Goal: Task Accomplishment & Management: Manage account settings

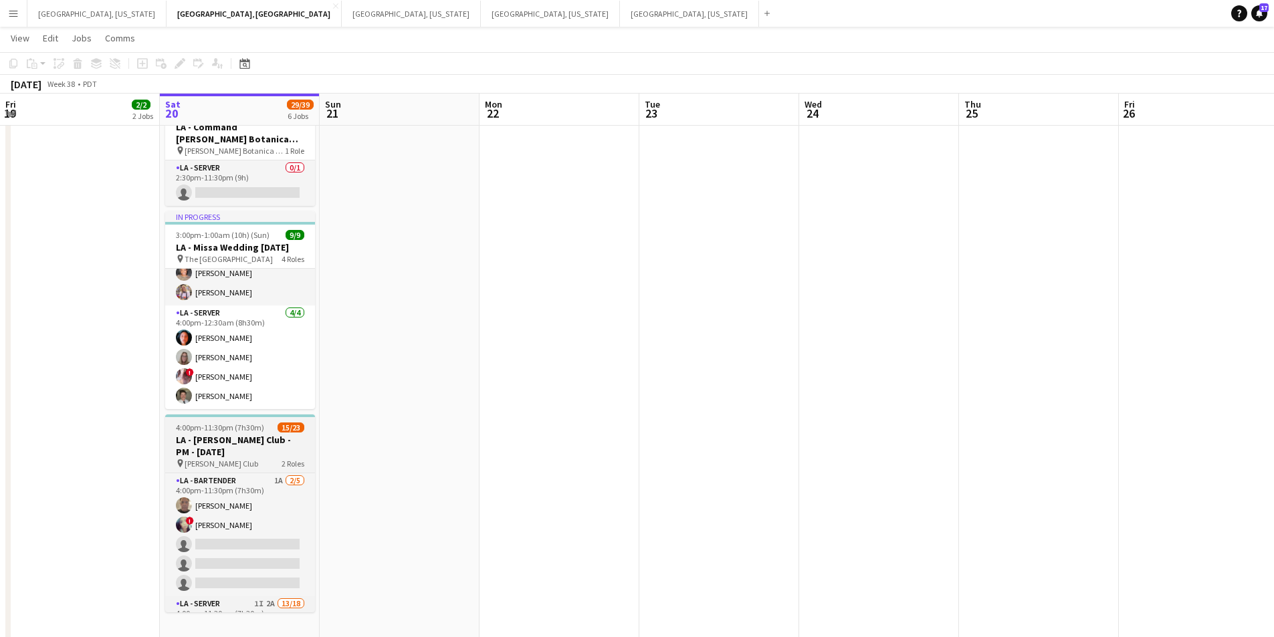
scroll to position [490, 0]
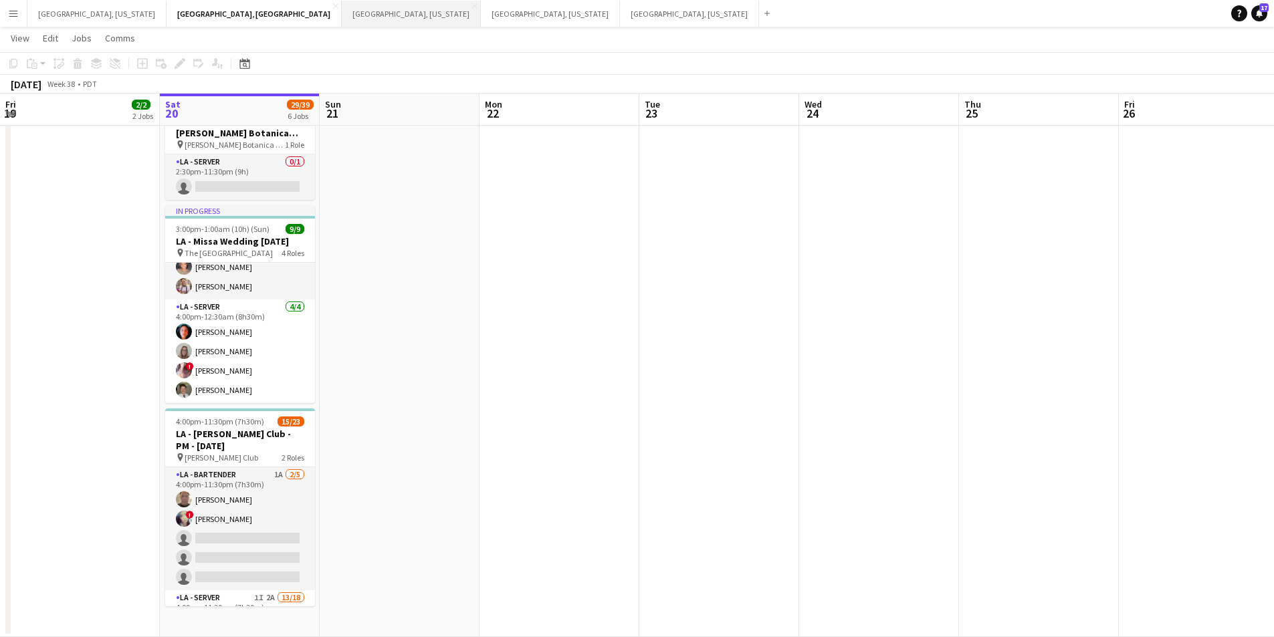
click at [342, 14] on button "[GEOGRAPHIC_DATA], [US_STATE] Close" at bounding box center [411, 14] width 139 height 26
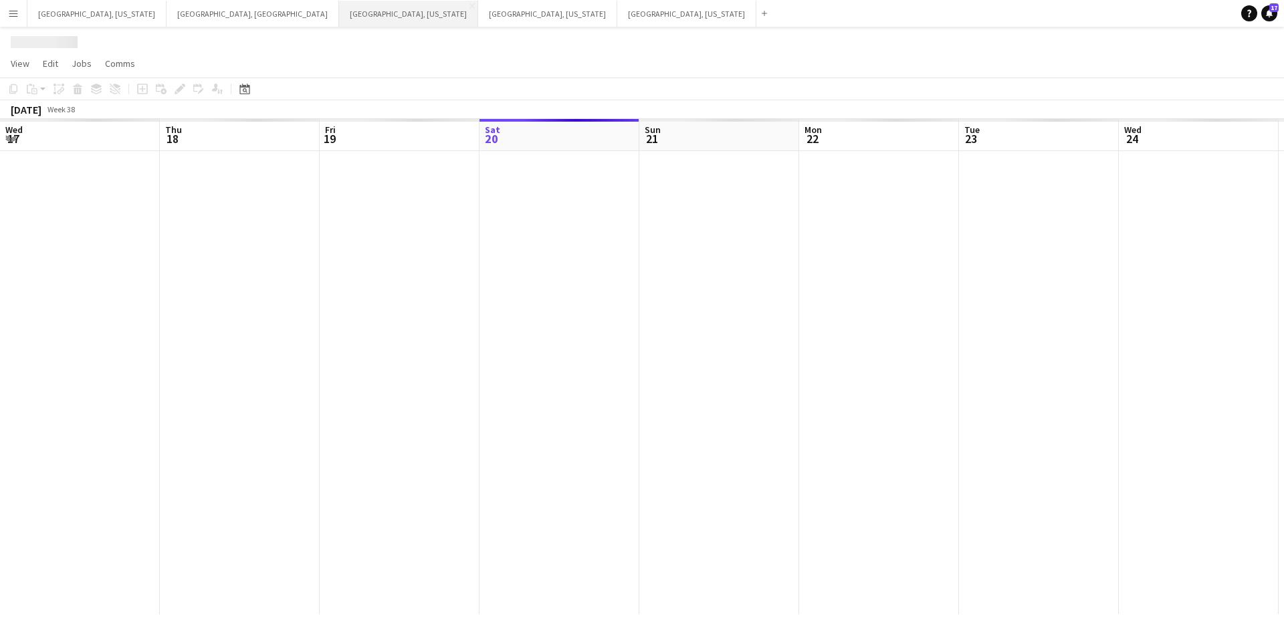
scroll to position [0, 320]
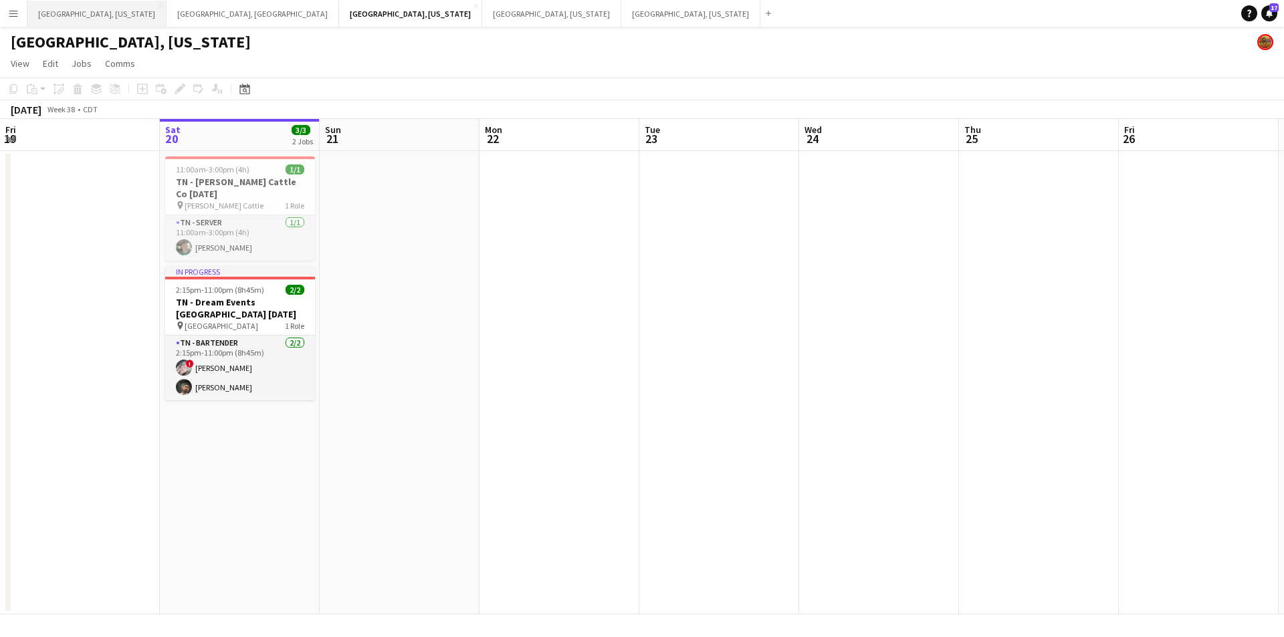
click at [59, 11] on button "[GEOGRAPHIC_DATA], [US_STATE] Close" at bounding box center [96, 14] width 139 height 26
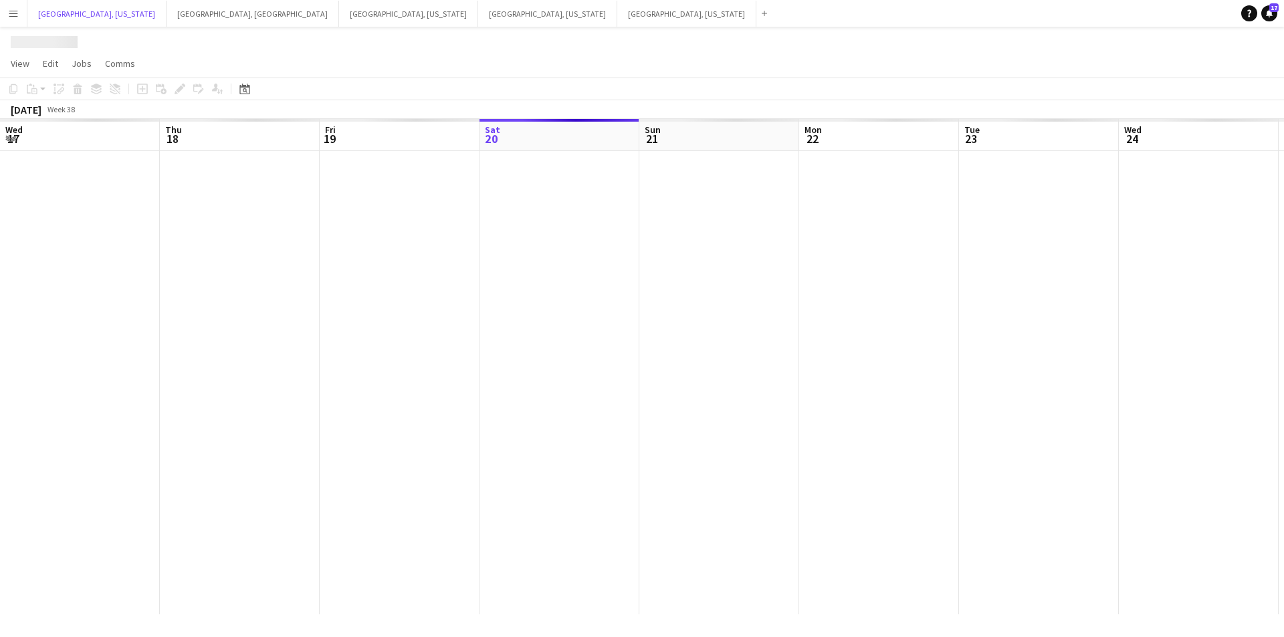
scroll to position [0, 320]
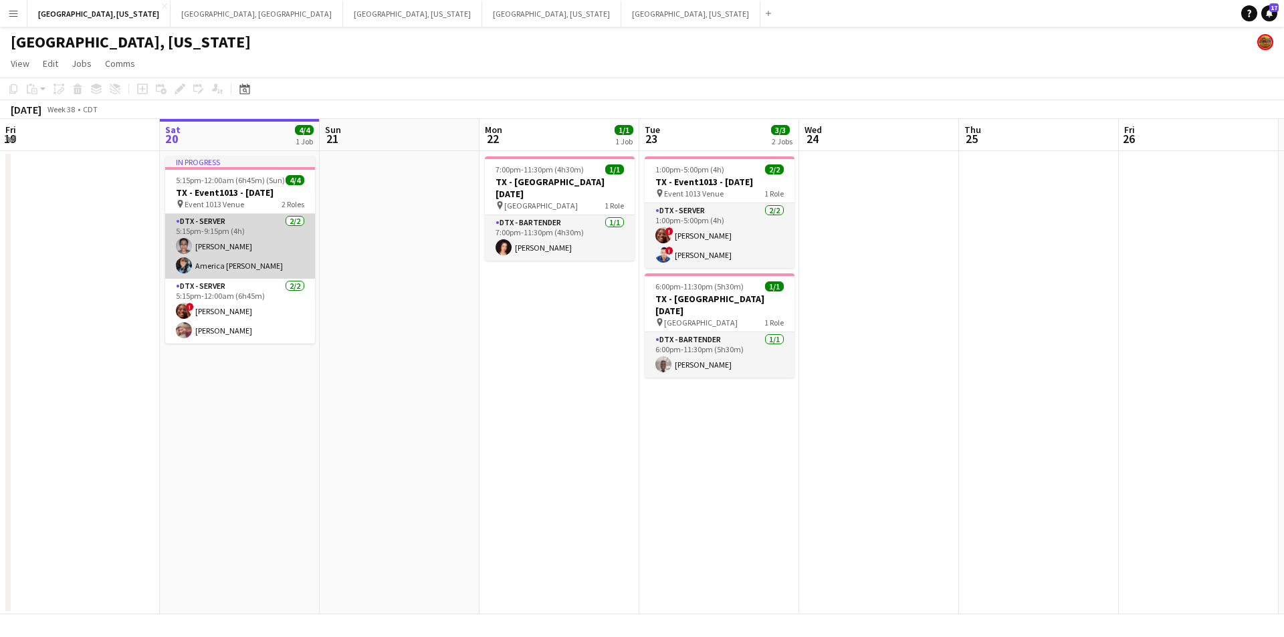
click at [262, 260] on app-card-role "DTX - Server [DATE] 5:15pm-9:15pm (4h) [PERSON_NAME] America [PERSON_NAME]" at bounding box center [240, 246] width 150 height 65
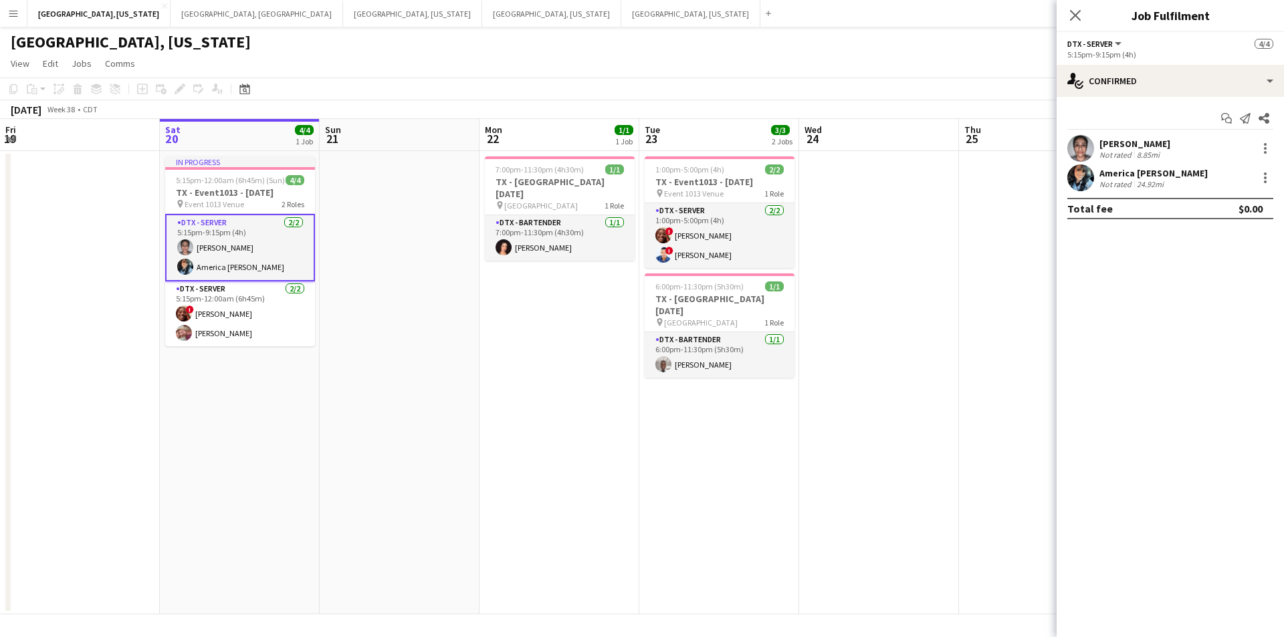
click at [1158, 183] on div "24.92mi" at bounding box center [1150, 184] width 32 height 10
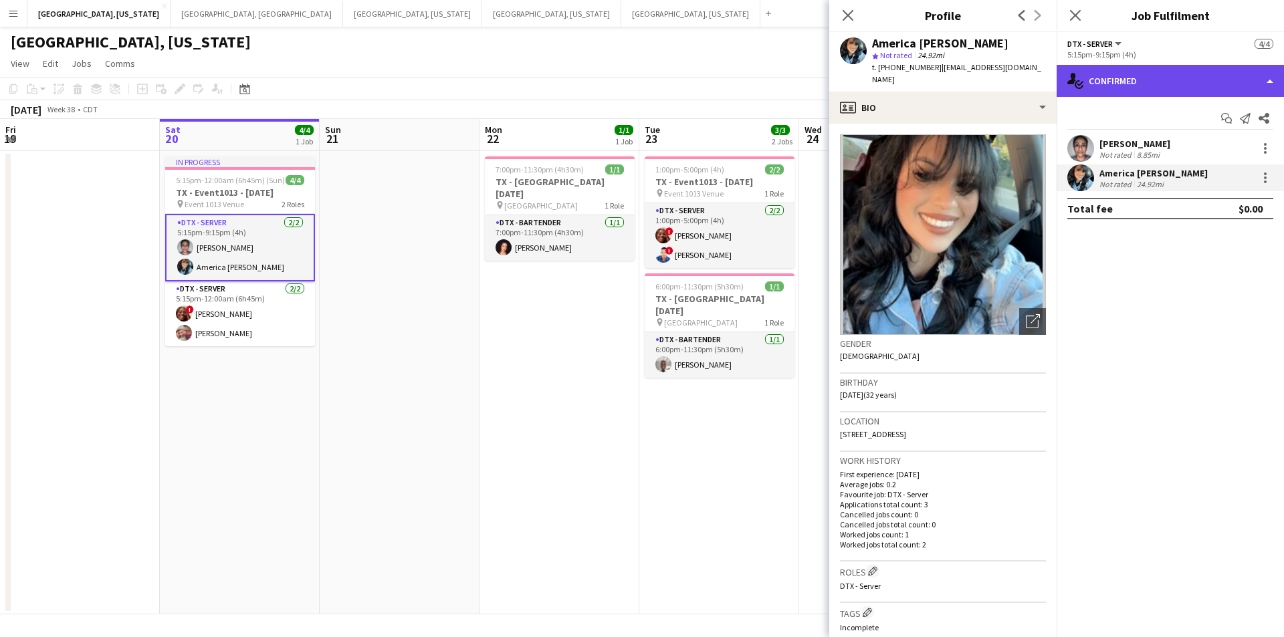
click at [1269, 77] on div "single-neutral-actions-check-2 Confirmed" at bounding box center [1170, 81] width 227 height 32
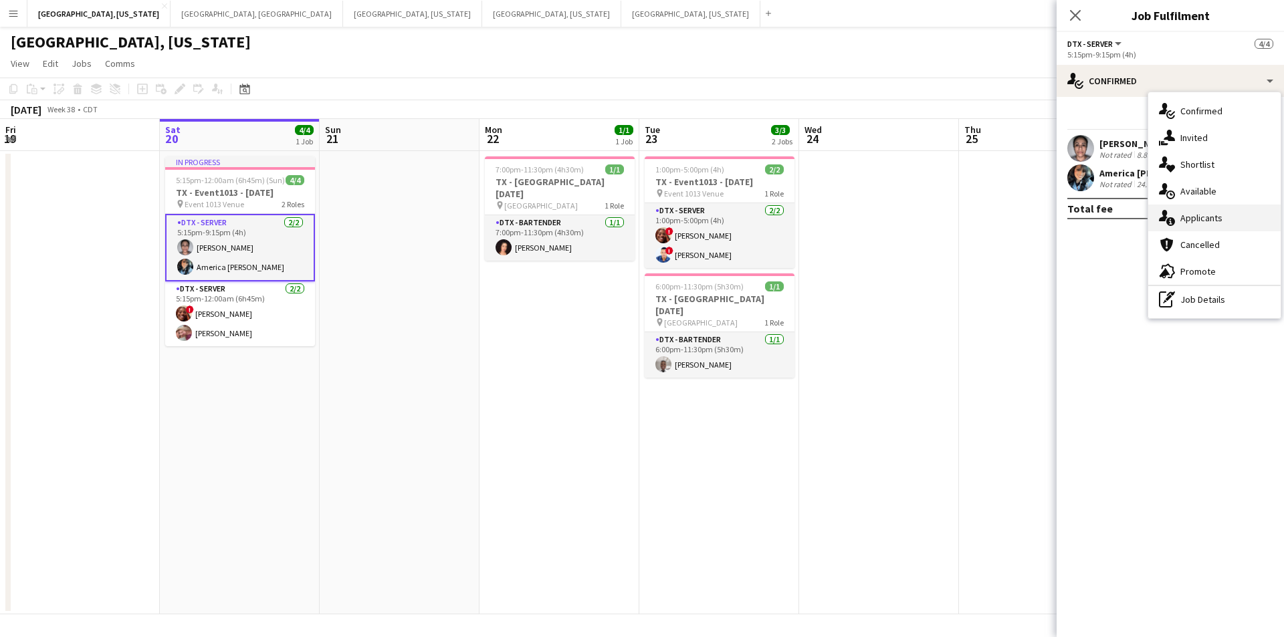
click at [1210, 213] on span "Applicants" at bounding box center [1202, 218] width 42 height 12
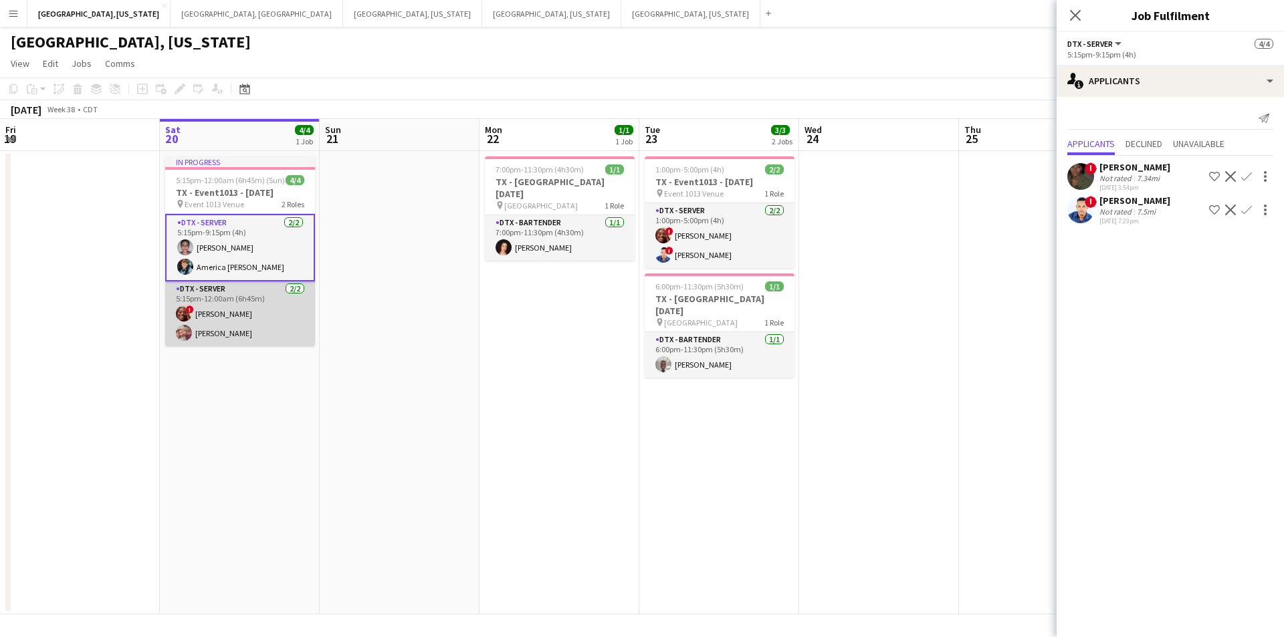
click at [251, 329] on app-card-role "DTX - Server [DATE] 5:15pm-12:00am (6h45m) ! [PERSON_NAME] [PERSON_NAME]" at bounding box center [240, 314] width 150 height 65
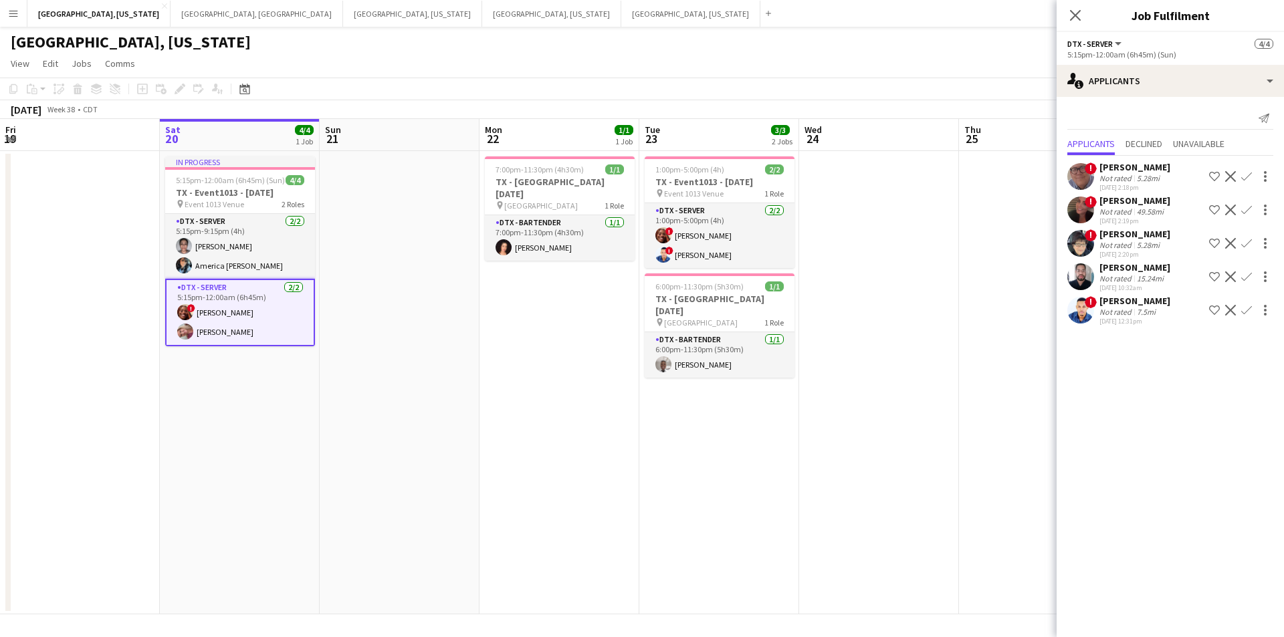
click at [231, 346] on app-card-role "DTX - Server [DATE] 5:15pm-12:00am (6h45m) ! [PERSON_NAME] [PERSON_NAME]" at bounding box center [240, 313] width 150 height 68
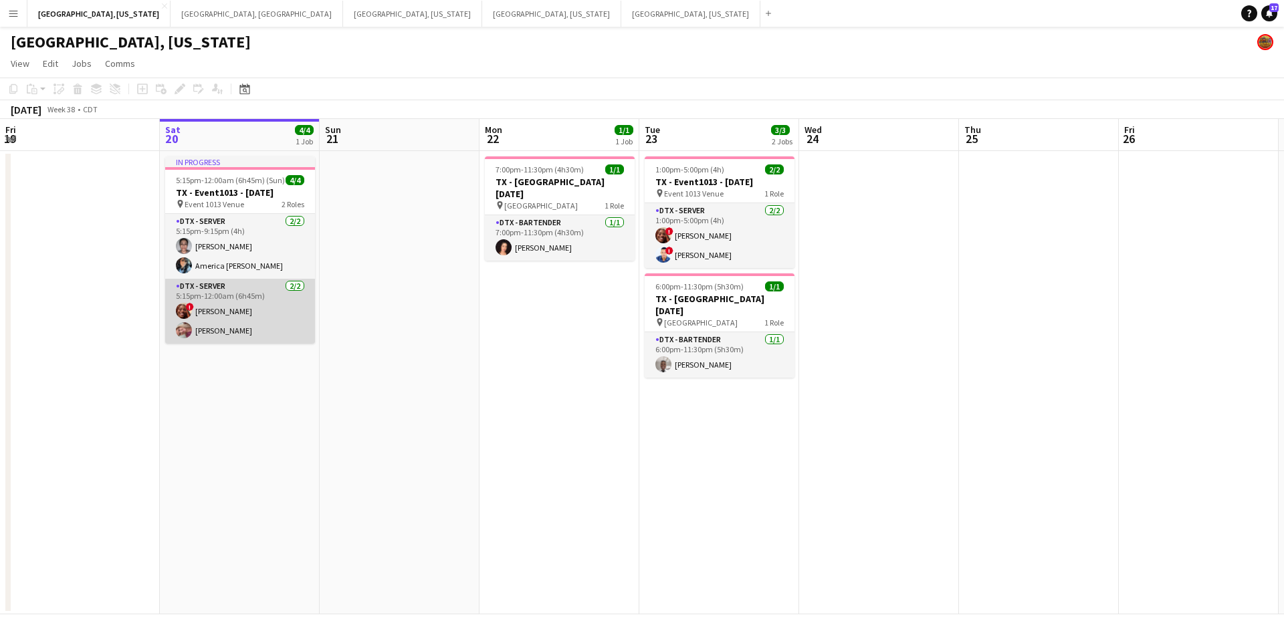
click at [231, 331] on app-card-role "DTX - Server [DATE] 5:15pm-12:00am (6h45m) ! [PERSON_NAME] [PERSON_NAME]" at bounding box center [240, 311] width 150 height 65
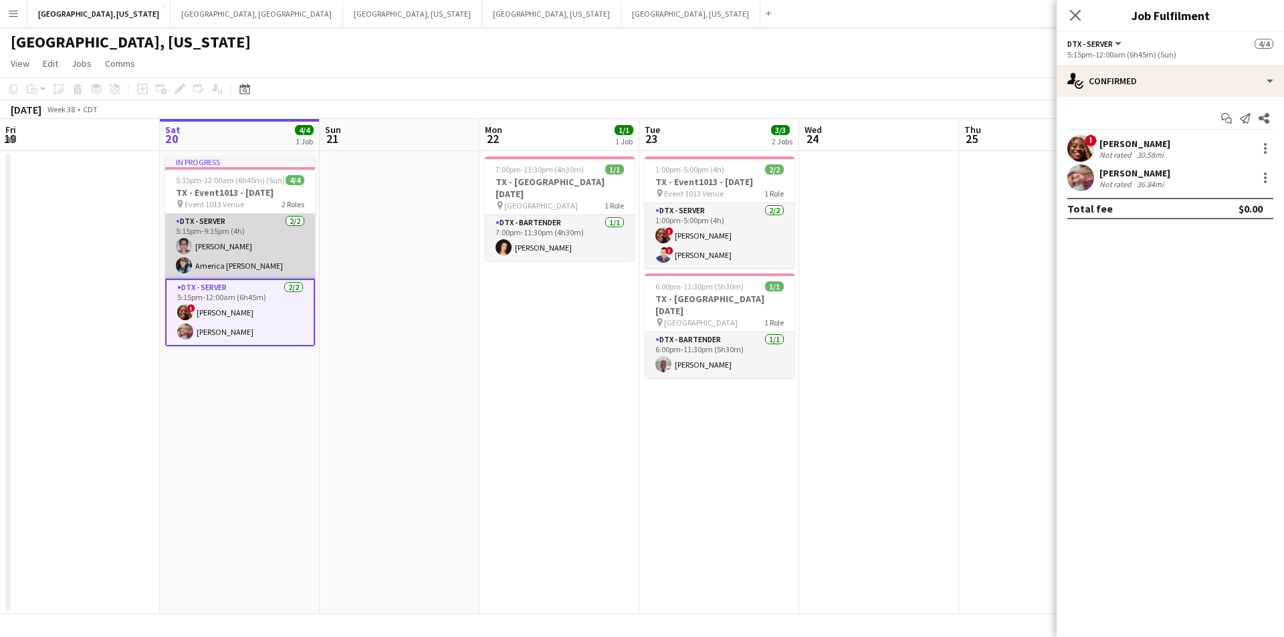
click at [230, 255] on app-card-role "DTX - Server [DATE] 5:15pm-9:15pm (4h) [PERSON_NAME] America [PERSON_NAME]" at bounding box center [240, 246] width 150 height 65
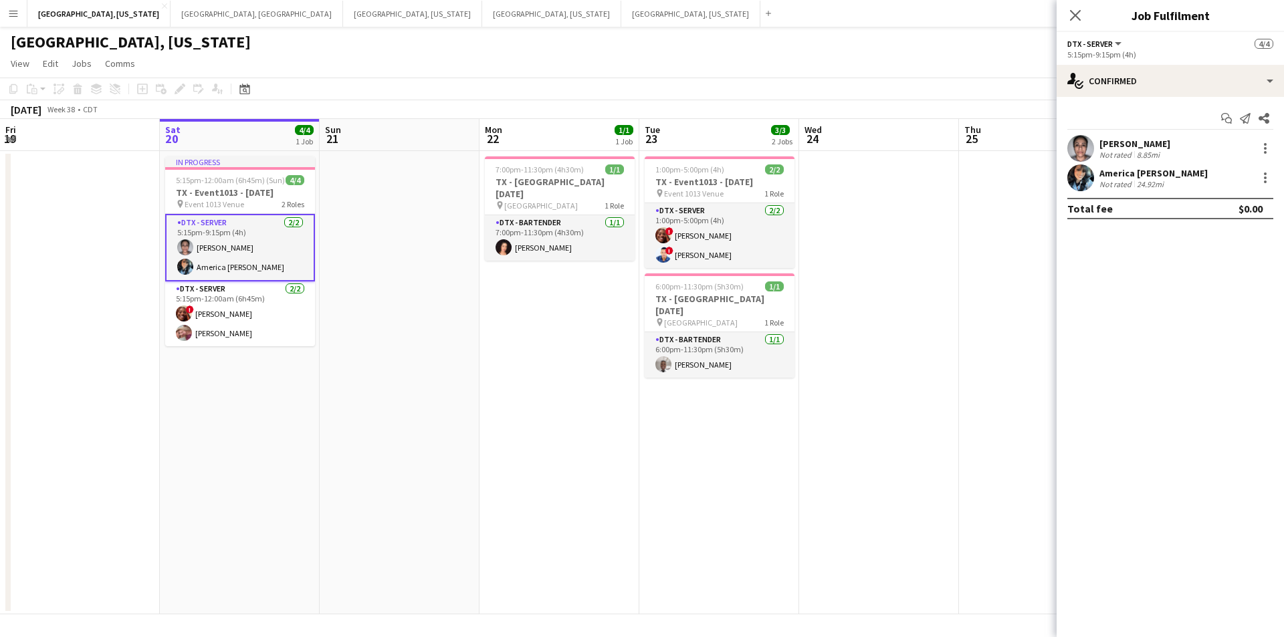
click at [236, 350] on app-date-cell "In progress 5:15pm-12:00am (6h45m) (Sun) 4/4 TX - Event1013 - [DATE] pin Event …" at bounding box center [240, 383] width 160 height 464
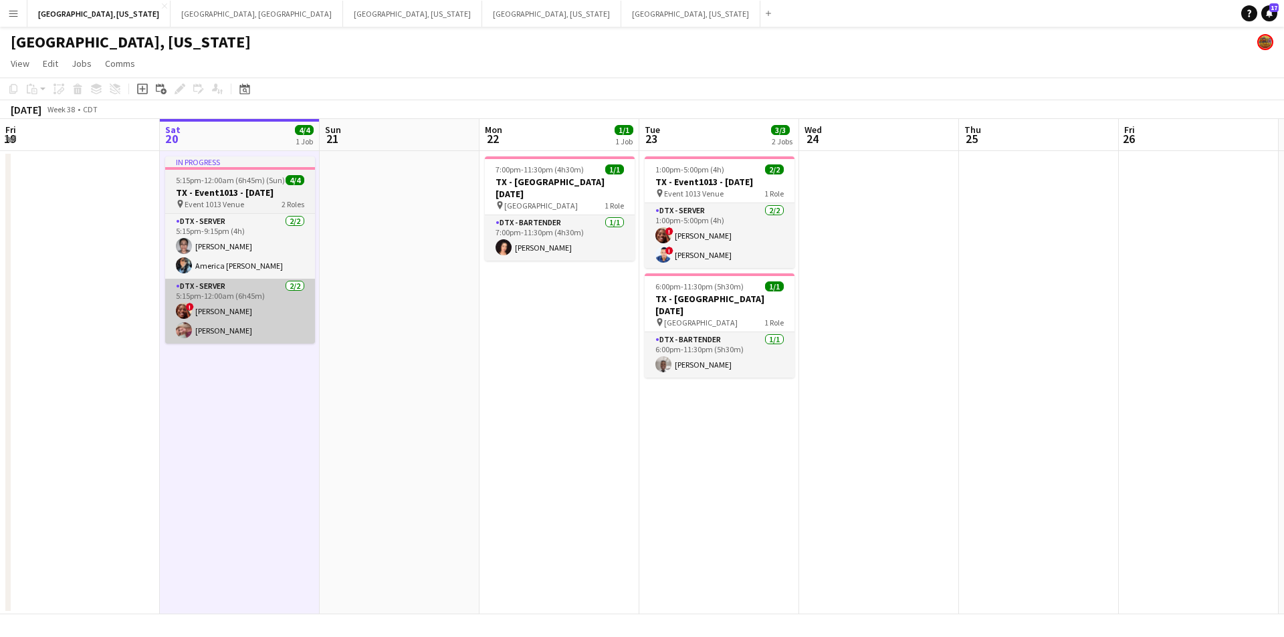
click at [239, 326] on app-card-role "DTX - Server [DATE] 5:15pm-12:00am (6h45m) ! [PERSON_NAME] [PERSON_NAME]" at bounding box center [240, 311] width 150 height 65
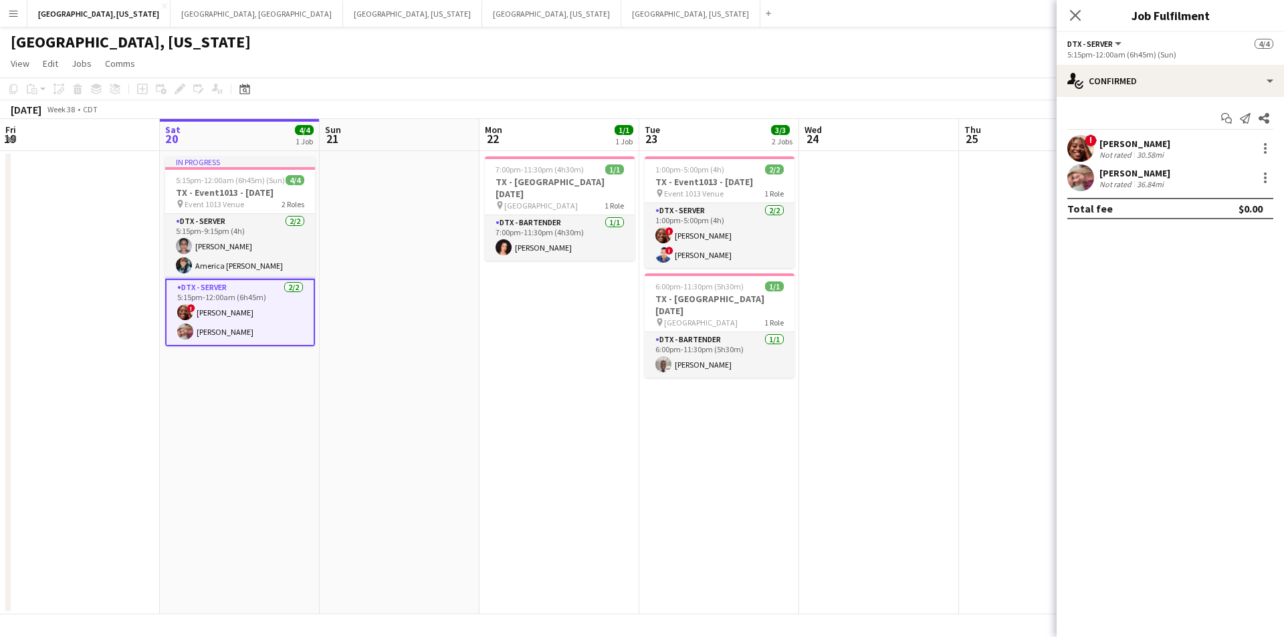
click at [1140, 179] on div "36.84mi" at bounding box center [1150, 184] width 32 height 10
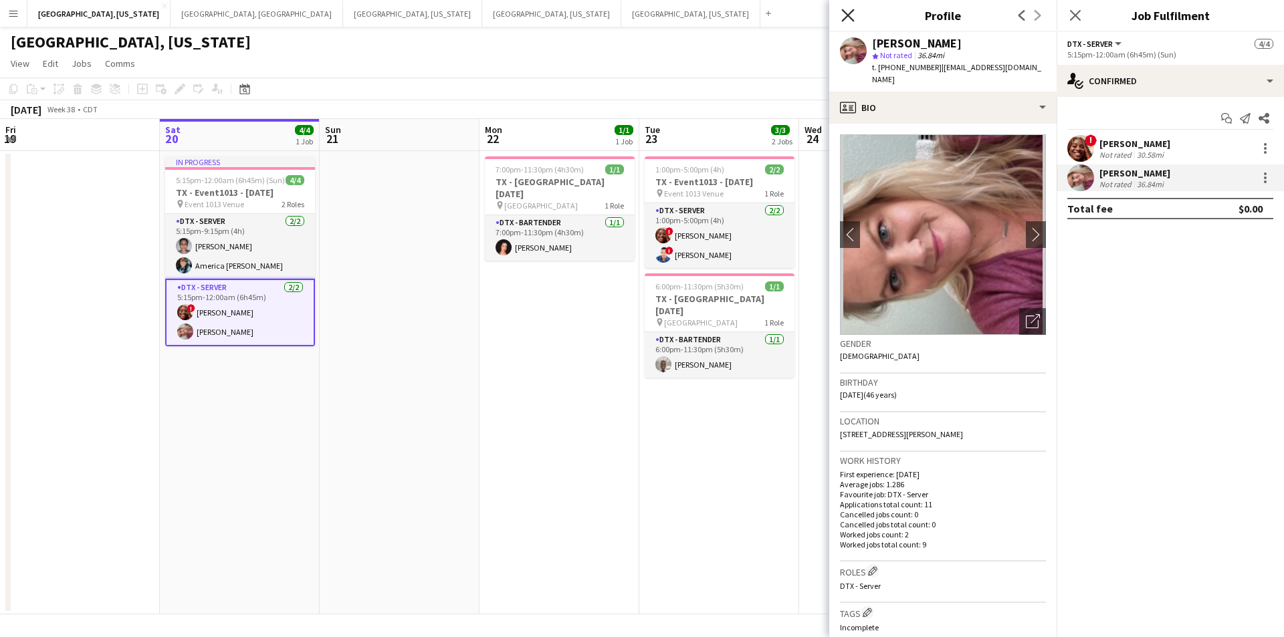
click at [845, 17] on icon "Close pop-in" at bounding box center [847, 15] width 13 height 13
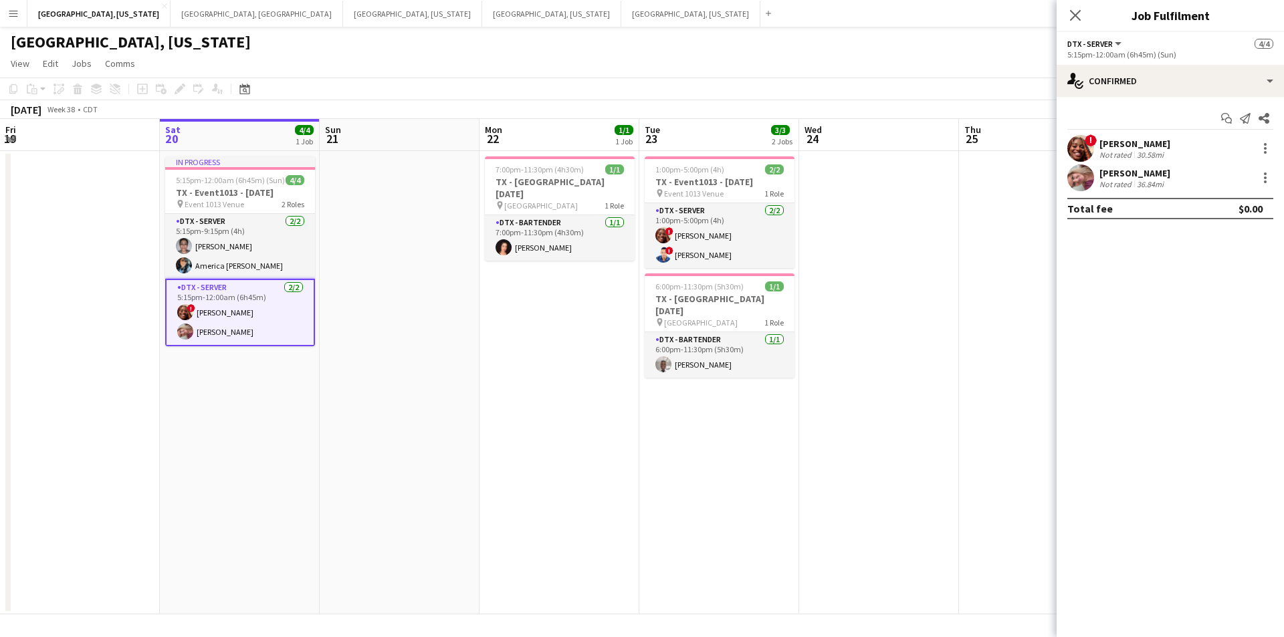
click at [1119, 171] on div "[PERSON_NAME]" at bounding box center [1135, 173] width 71 height 12
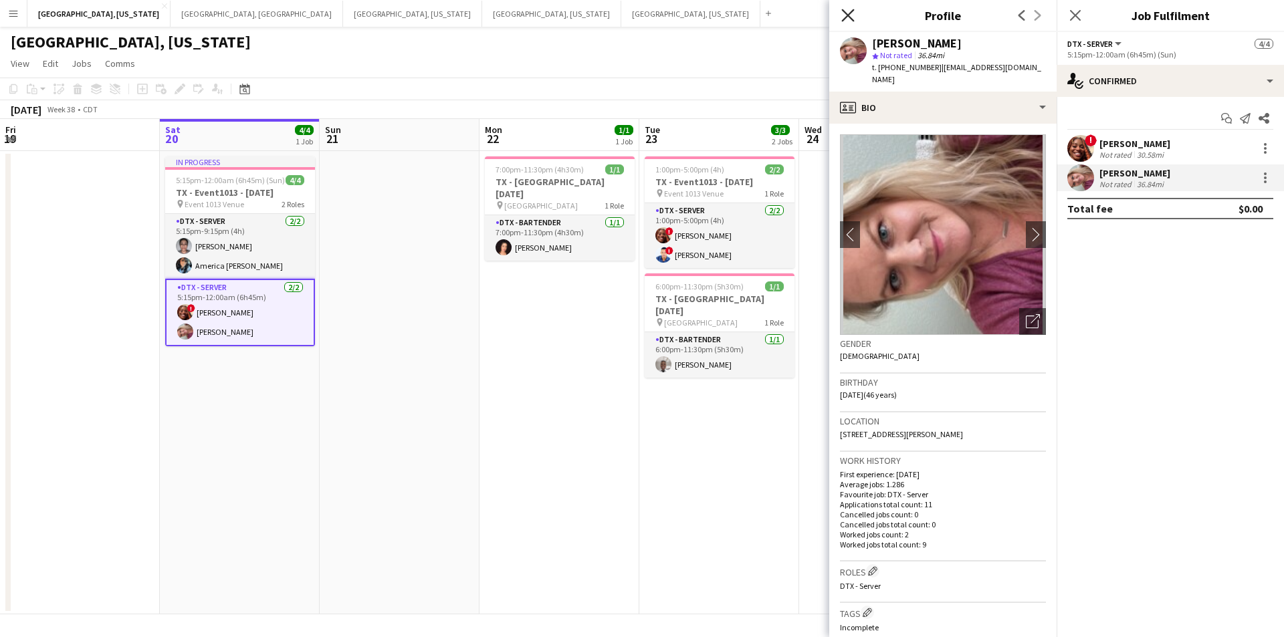
click at [847, 17] on icon at bounding box center [847, 15] width 13 height 13
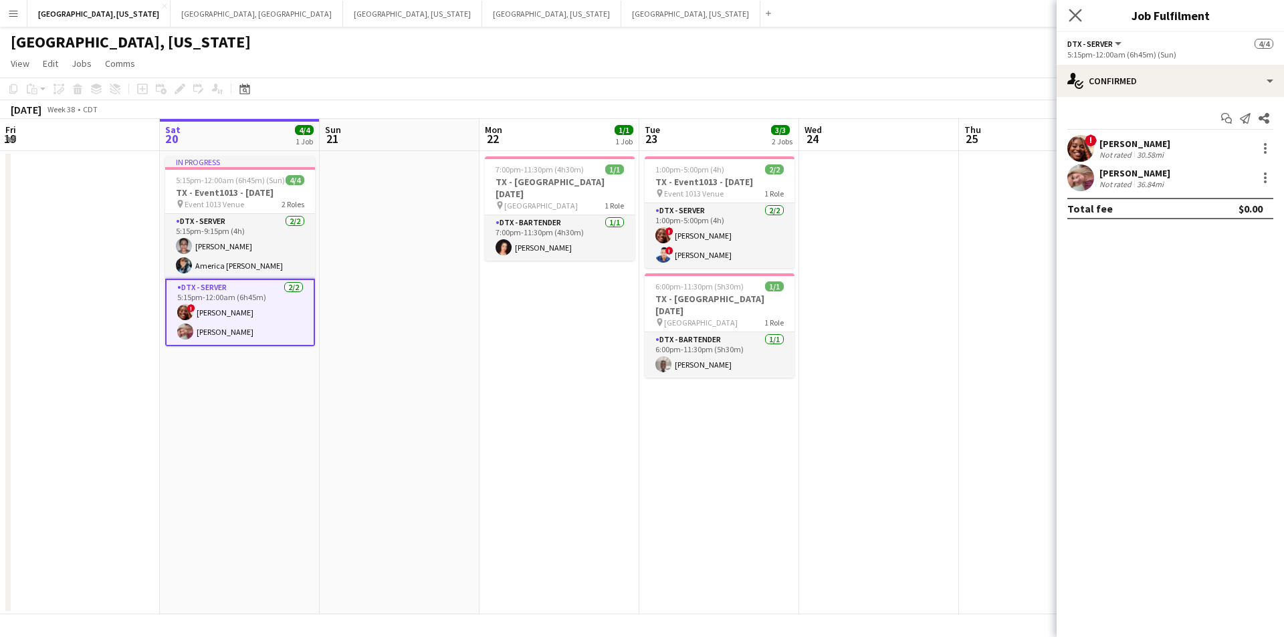
click at [1082, 17] on app-icon "Close pop-in" at bounding box center [1075, 15] width 19 height 19
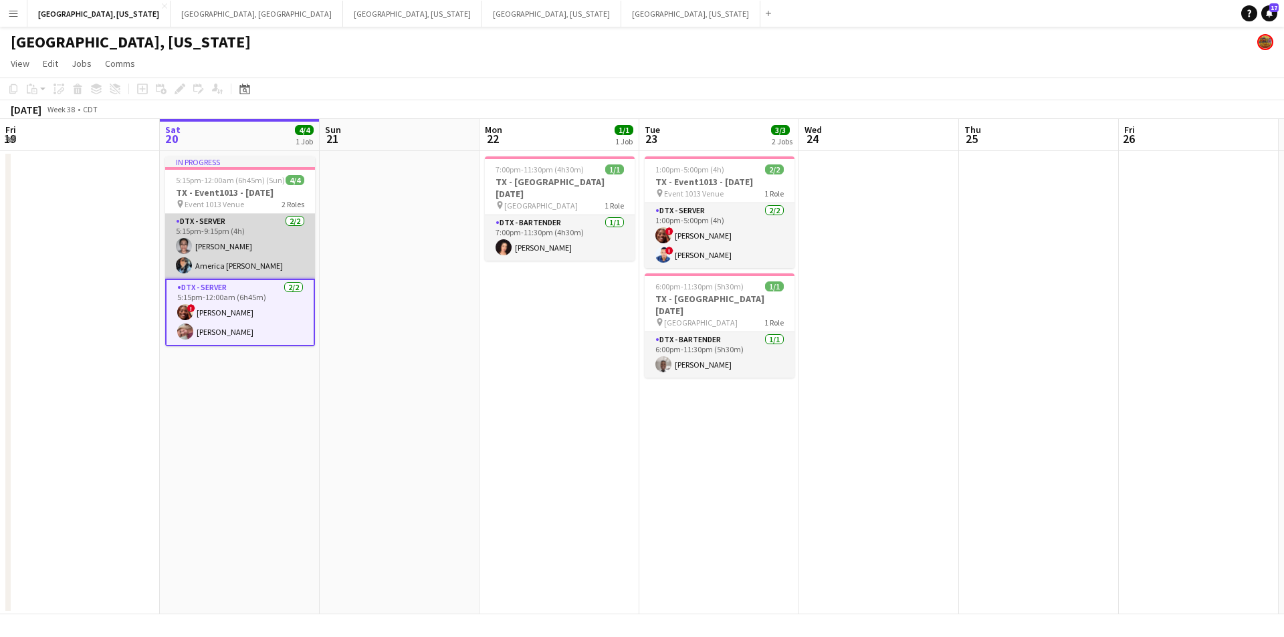
click at [208, 268] on app-card-role "DTX - Server [DATE] 5:15pm-9:15pm (4h) [PERSON_NAME] America [PERSON_NAME]" at bounding box center [240, 246] width 150 height 65
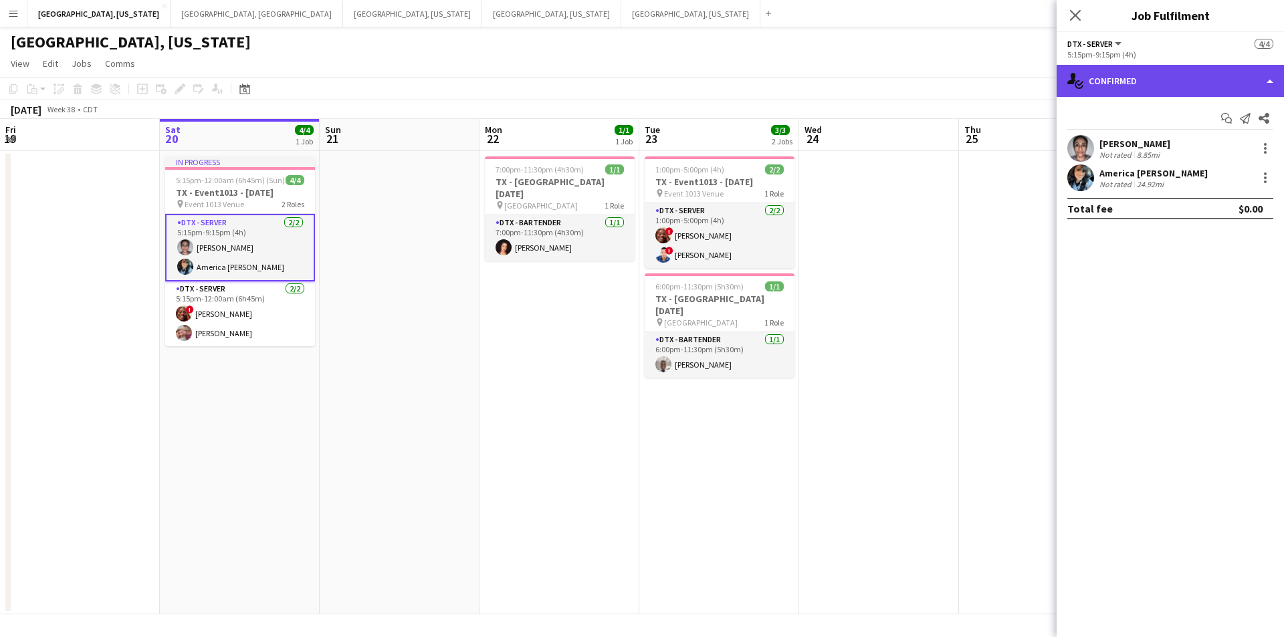
click at [1273, 76] on div "single-neutral-actions-check-2 Confirmed" at bounding box center [1170, 81] width 227 height 32
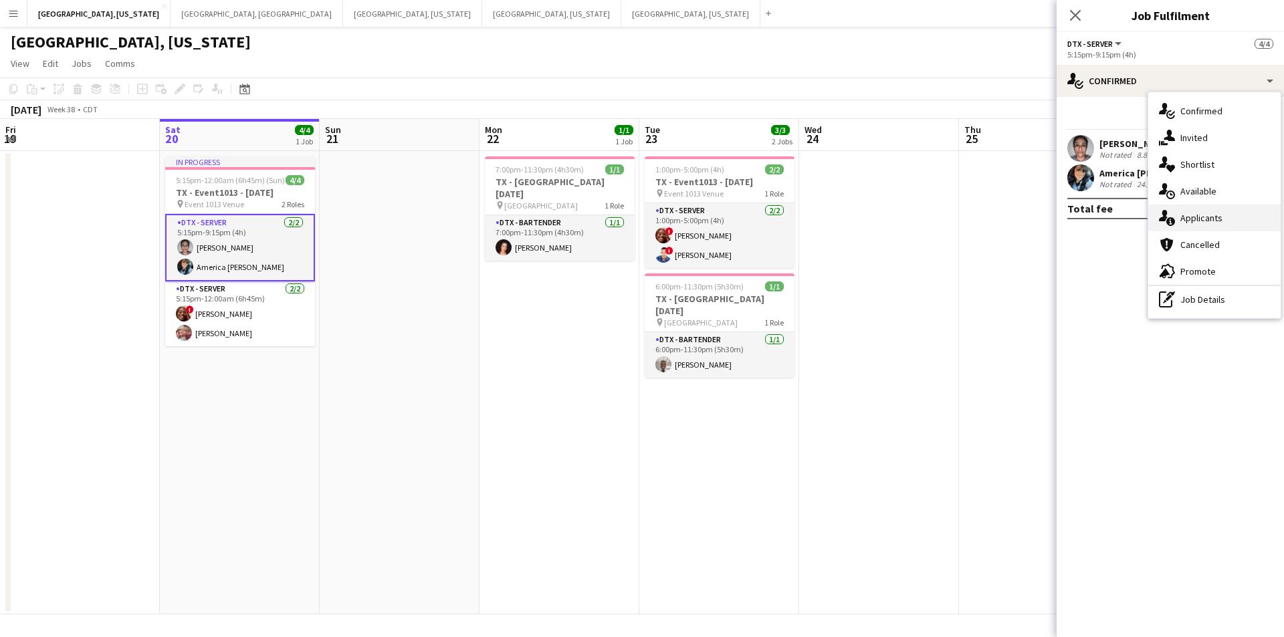
click at [1221, 209] on div "single-neutral-actions-information Applicants" at bounding box center [1214, 218] width 132 height 27
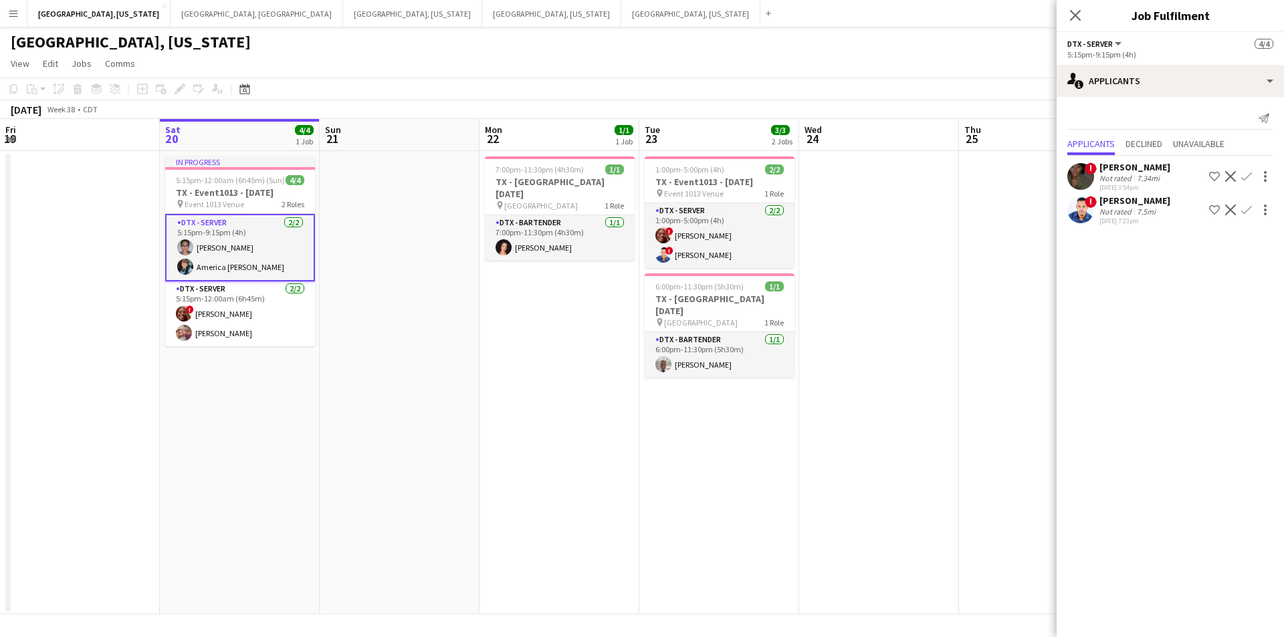
click at [1124, 181] on div "Not rated" at bounding box center [1117, 178] width 35 height 10
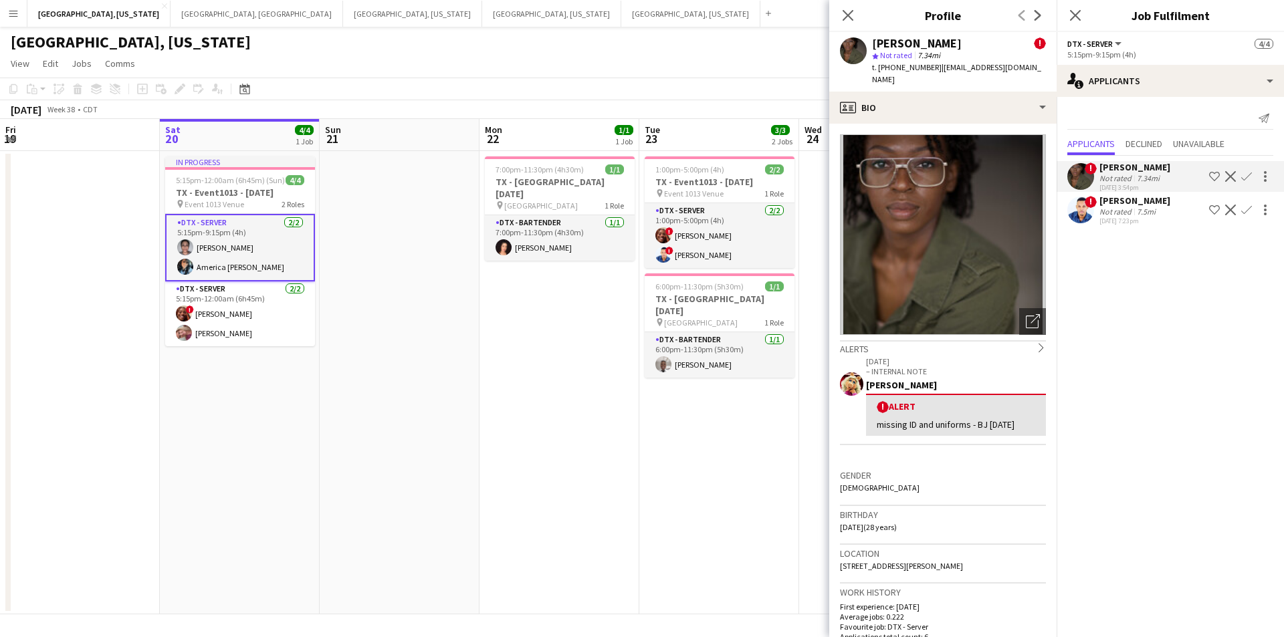
click at [1122, 215] on div "Not rated" at bounding box center [1117, 212] width 35 height 10
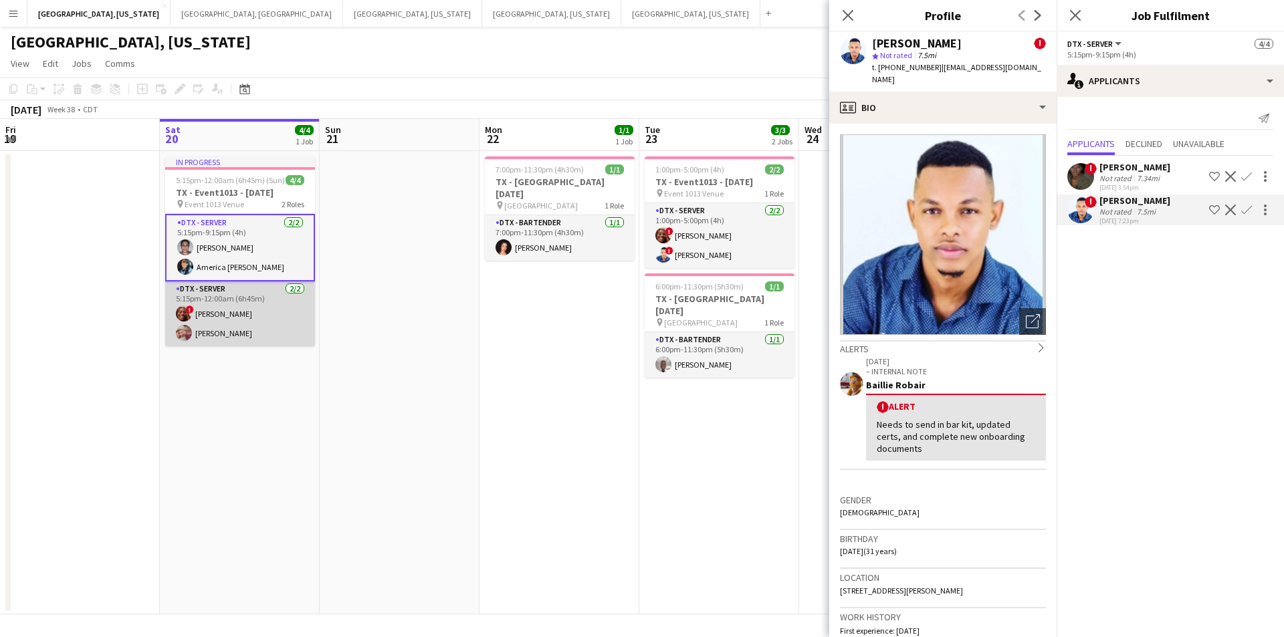
click at [232, 286] on app-card-role "DTX - Server [DATE] 5:15pm-12:00am (6h45m) ! [PERSON_NAME] [PERSON_NAME]" at bounding box center [240, 314] width 150 height 65
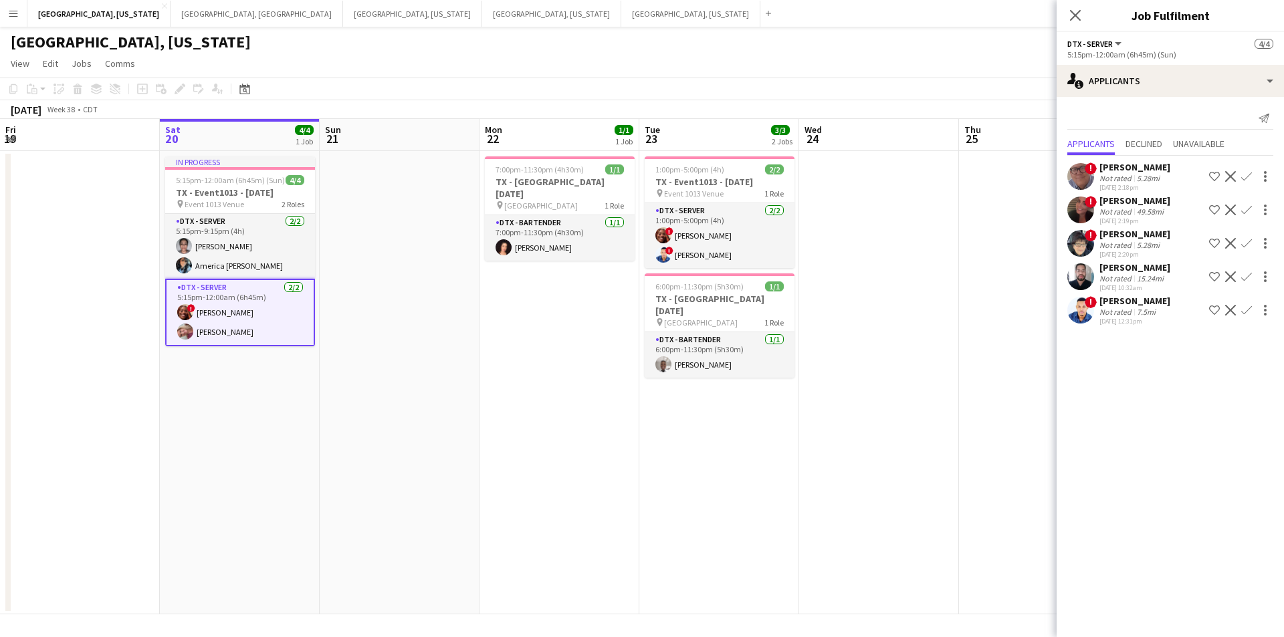
click at [1115, 172] on div "[PERSON_NAME]" at bounding box center [1135, 167] width 71 height 12
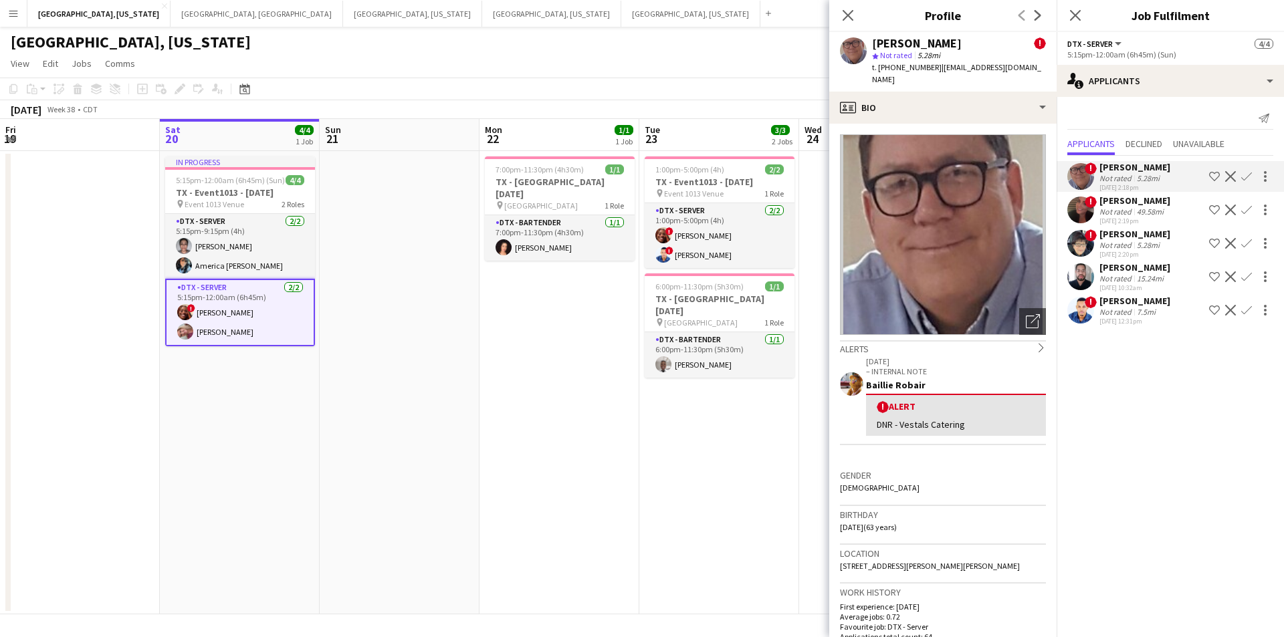
drag, startPoint x: 847, startPoint y: 18, endPoint x: 905, endPoint y: 10, distance: 58.7
click at [849, 16] on icon "Close pop-in" at bounding box center [848, 15] width 11 height 11
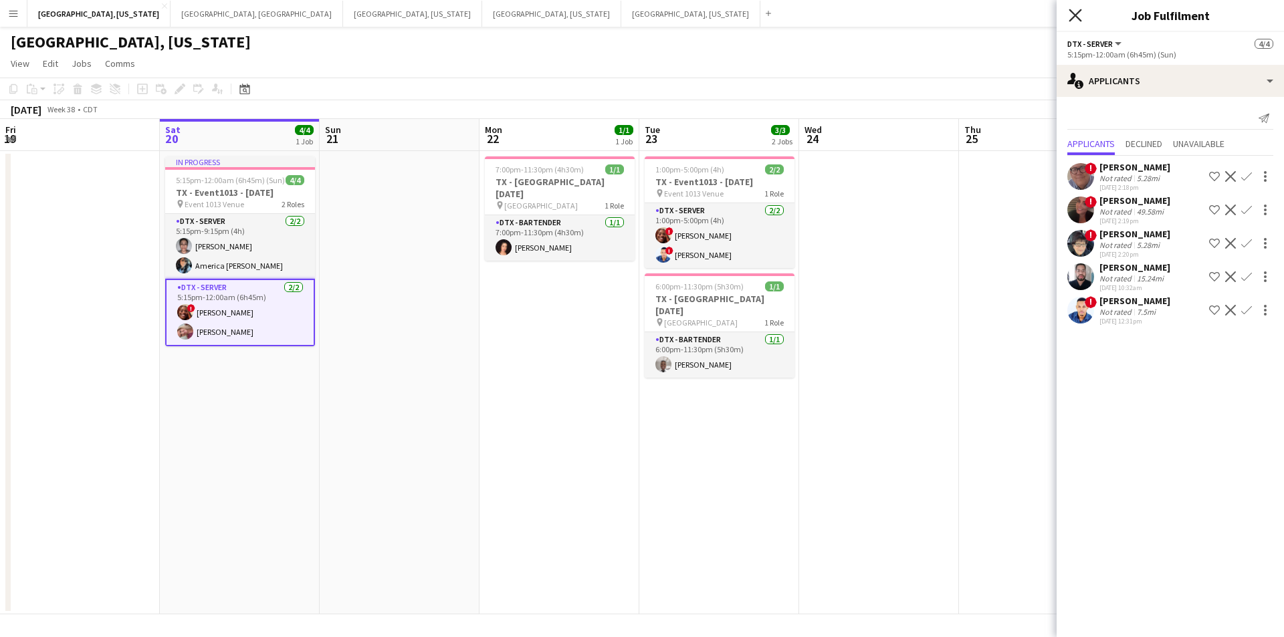
click at [1077, 15] on icon at bounding box center [1075, 15] width 13 height 13
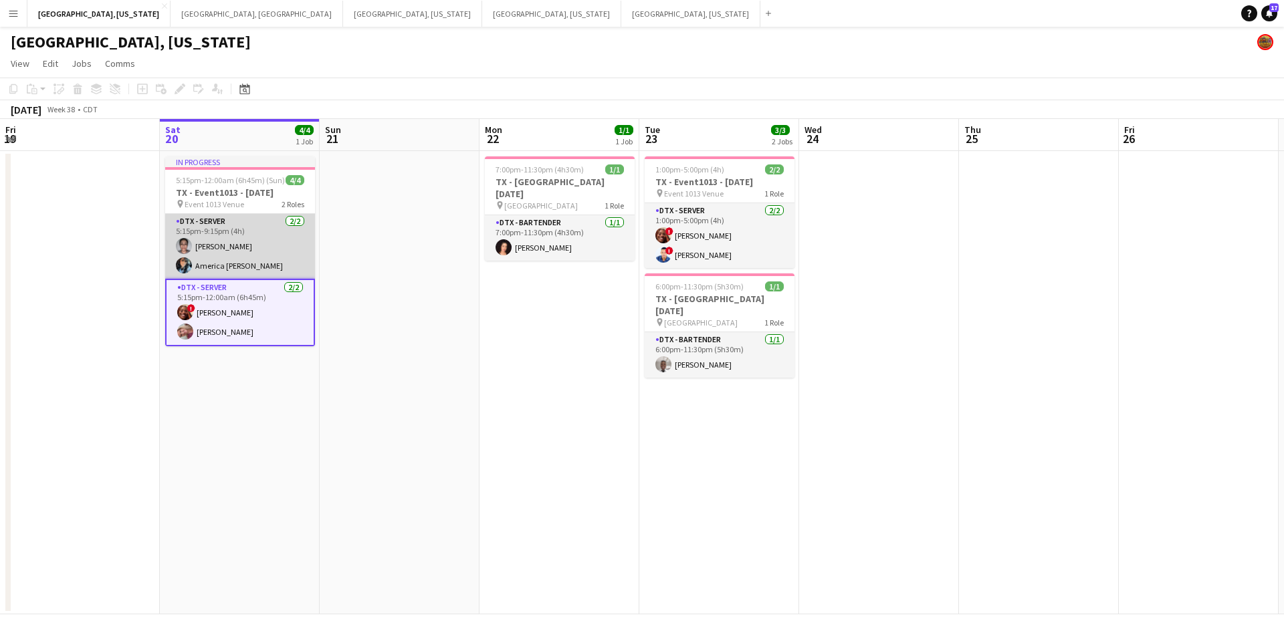
click at [223, 266] on app-card-role "DTX - Server [DATE] 5:15pm-9:15pm (4h) [PERSON_NAME] America [PERSON_NAME]" at bounding box center [240, 246] width 150 height 65
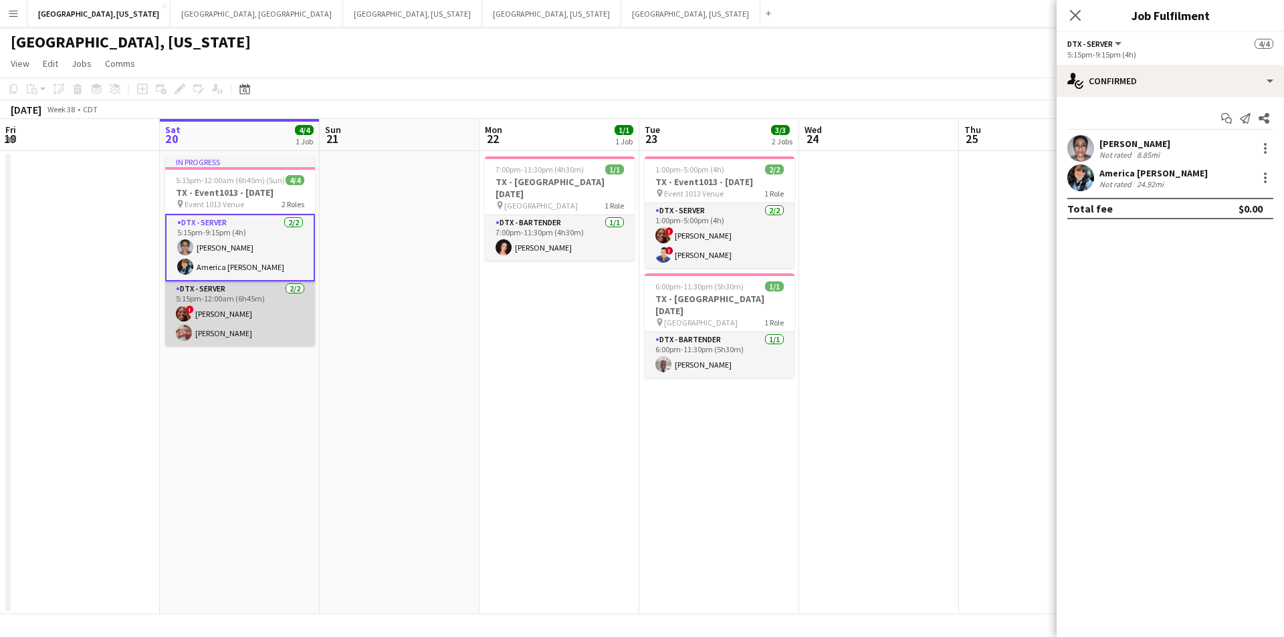
click at [241, 330] on app-card-role "DTX - Server [DATE] 5:15pm-12:00am (6h45m) ! [PERSON_NAME] [PERSON_NAME]" at bounding box center [240, 314] width 150 height 65
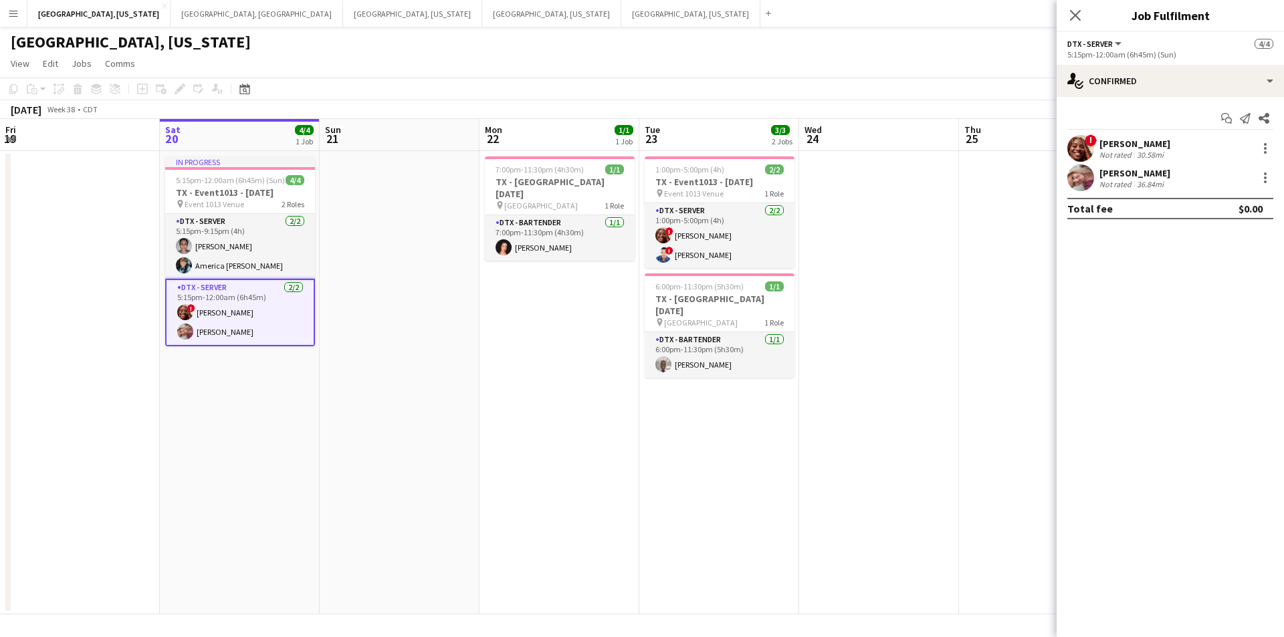
click at [1080, 23] on div "Close pop-in" at bounding box center [1075, 15] width 37 height 31
click at [1076, 16] on icon at bounding box center [1075, 15] width 13 height 13
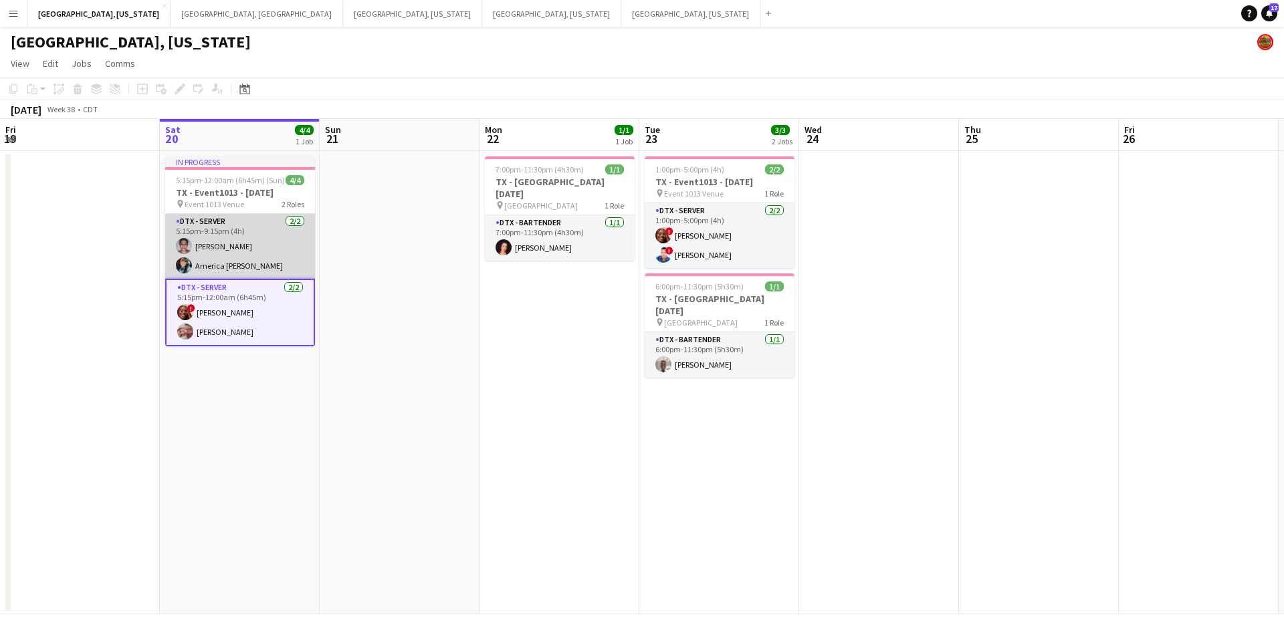
click at [237, 258] on app-card-role "DTX - Server [DATE] 5:15pm-9:15pm (4h) [PERSON_NAME] America [PERSON_NAME]" at bounding box center [240, 246] width 150 height 65
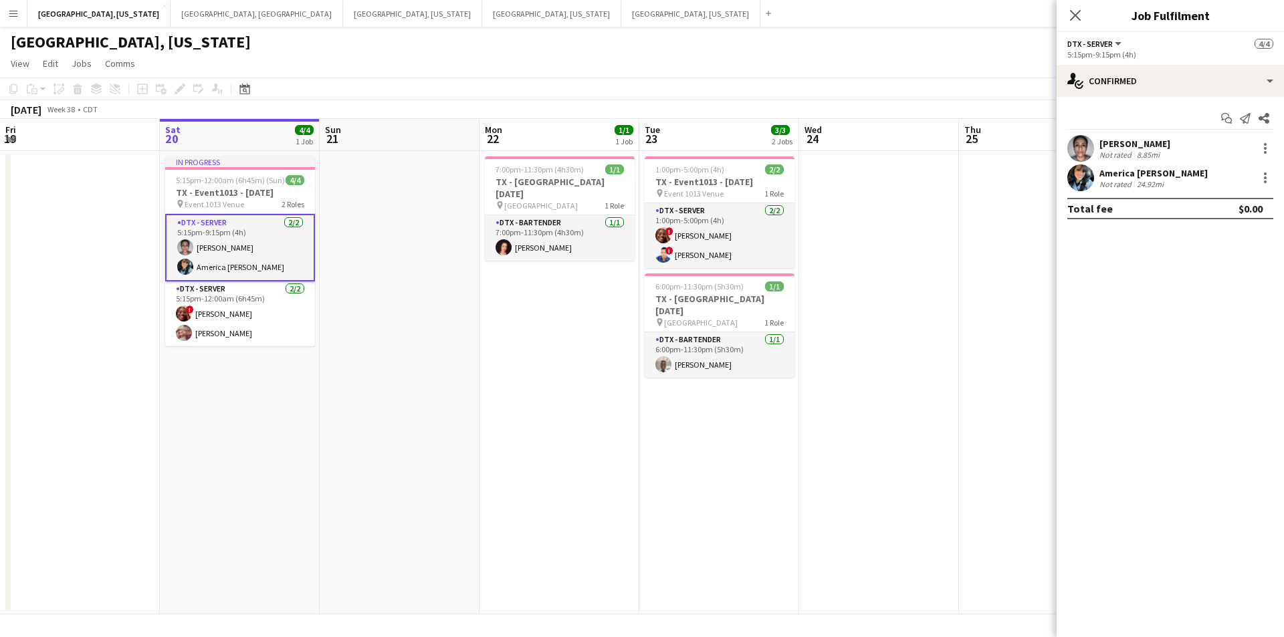
click at [1134, 178] on div "America [PERSON_NAME]" at bounding box center [1154, 173] width 108 height 12
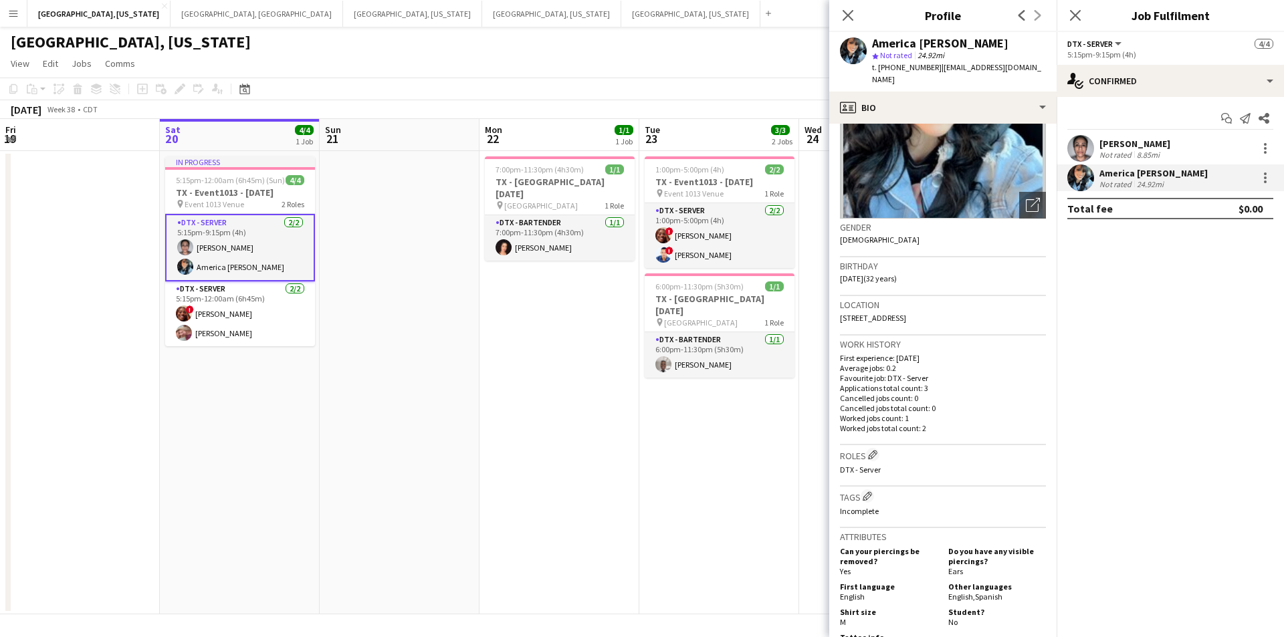
scroll to position [134, 0]
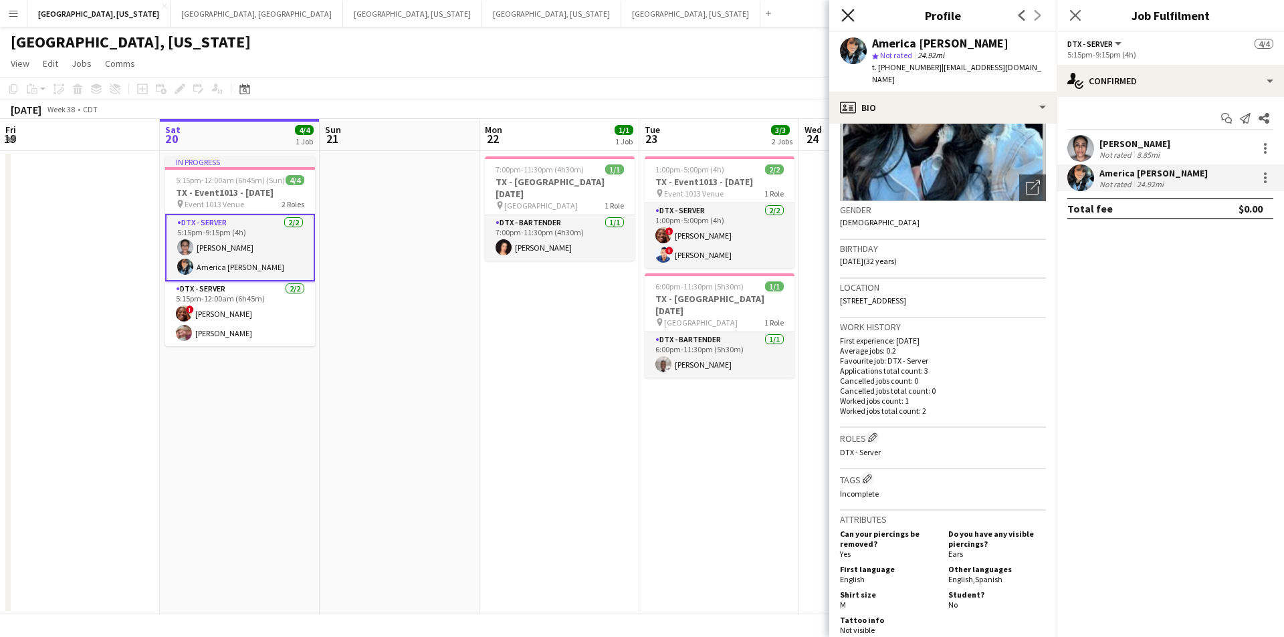
click at [848, 19] on icon "Close pop-in" at bounding box center [847, 15] width 13 height 13
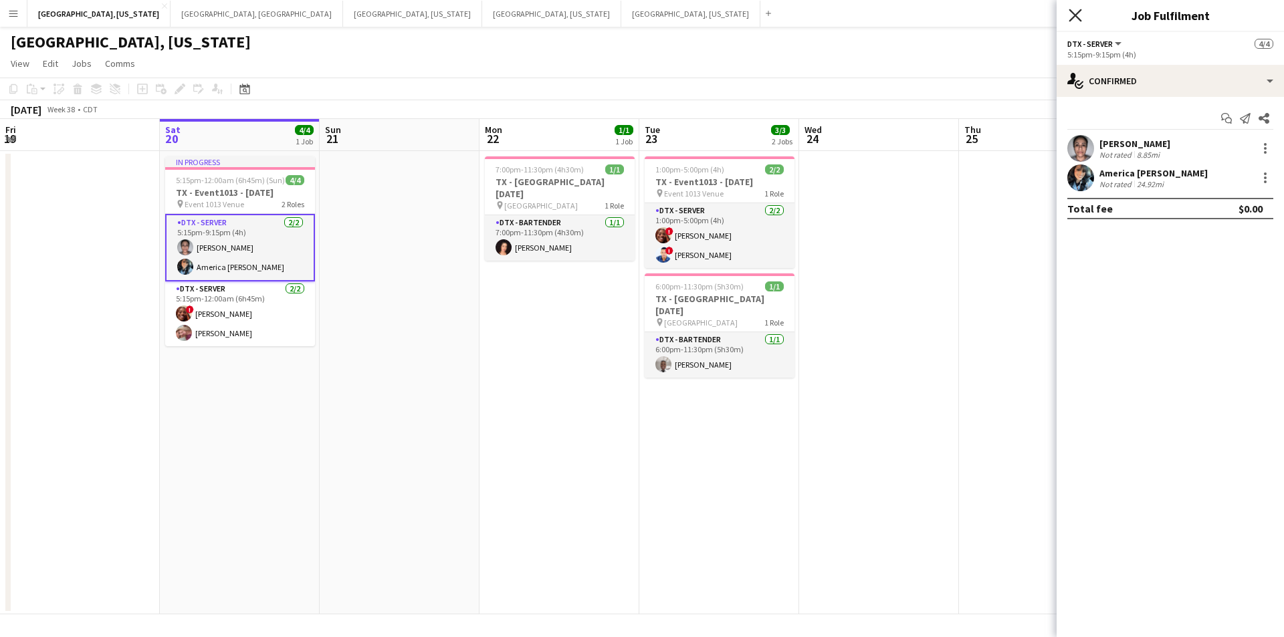
click at [1078, 21] on icon "Close pop-in" at bounding box center [1075, 15] width 13 height 13
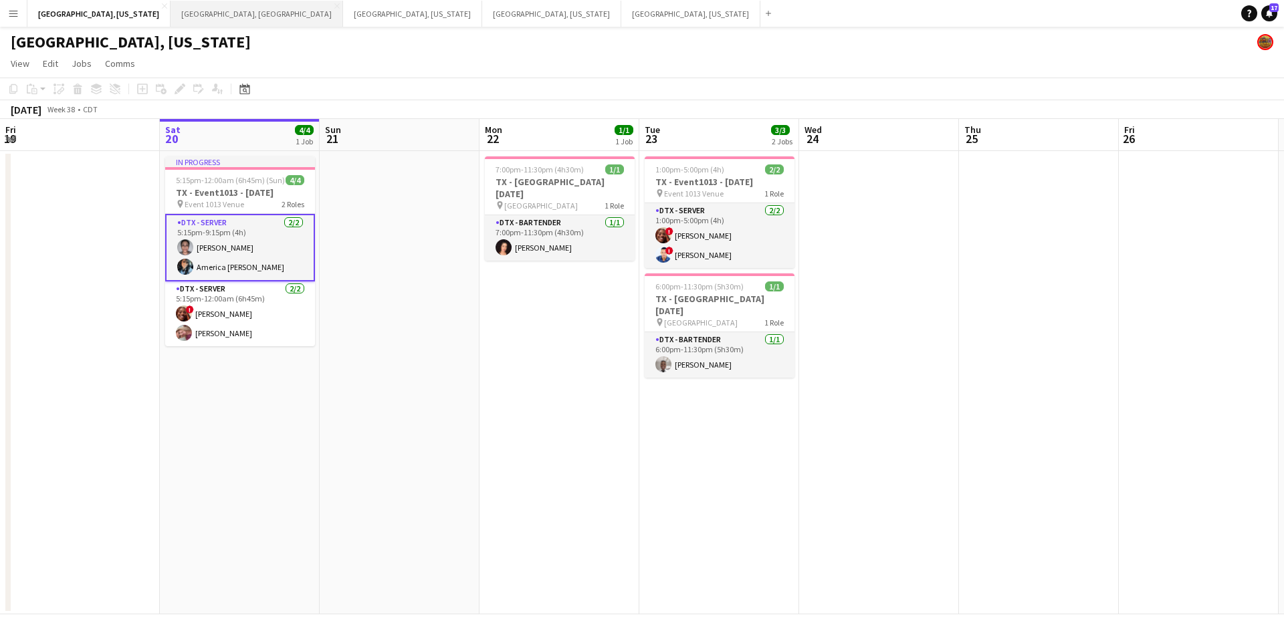
click at [171, 15] on button "[GEOGRAPHIC_DATA], [GEOGRAPHIC_DATA] Close" at bounding box center [257, 14] width 173 height 26
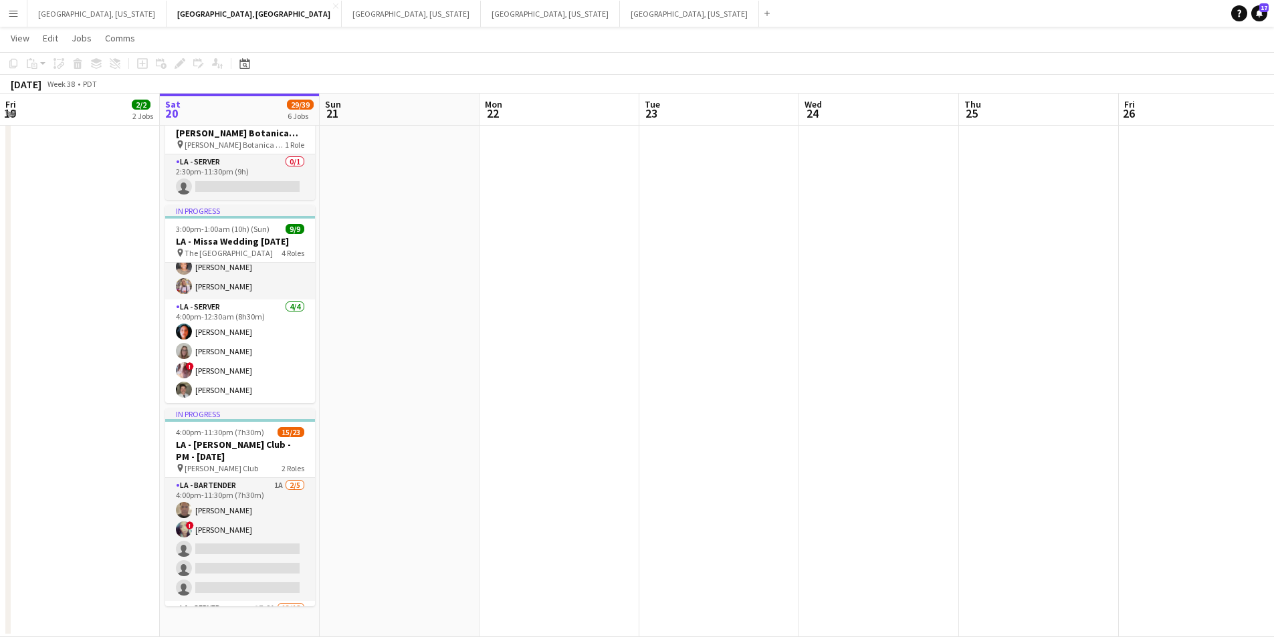
click at [0, 12] on button "Menu" at bounding box center [13, 13] width 27 height 27
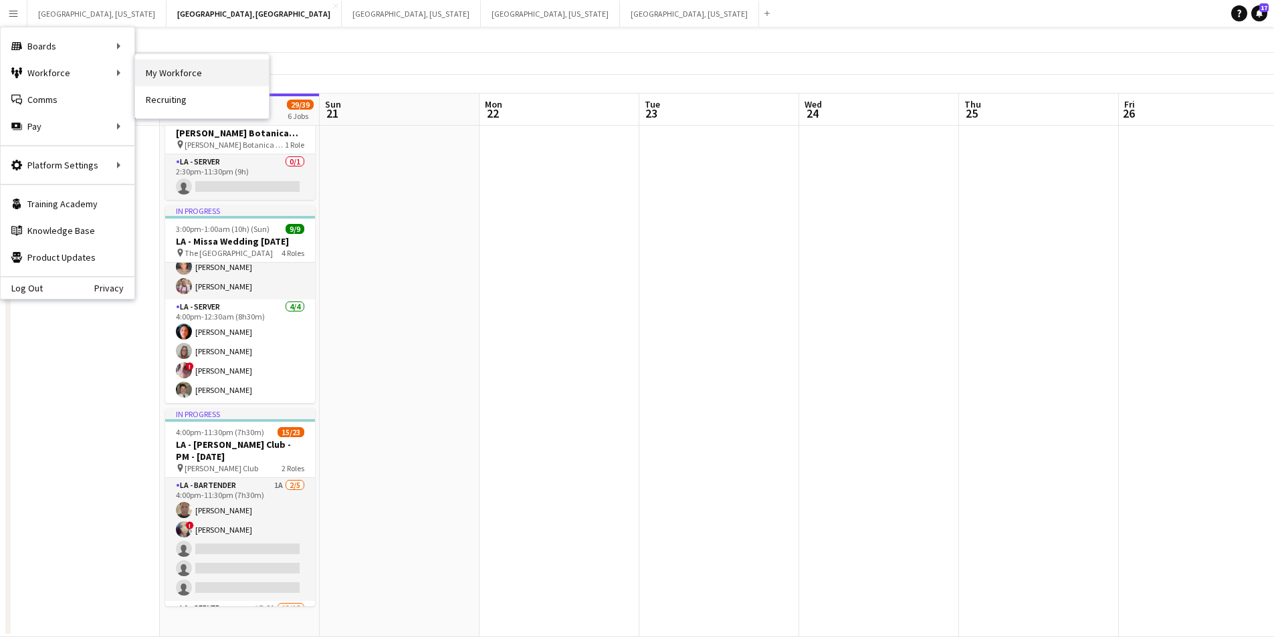
click at [147, 73] on link "My Workforce" at bounding box center [202, 73] width 134 height 27
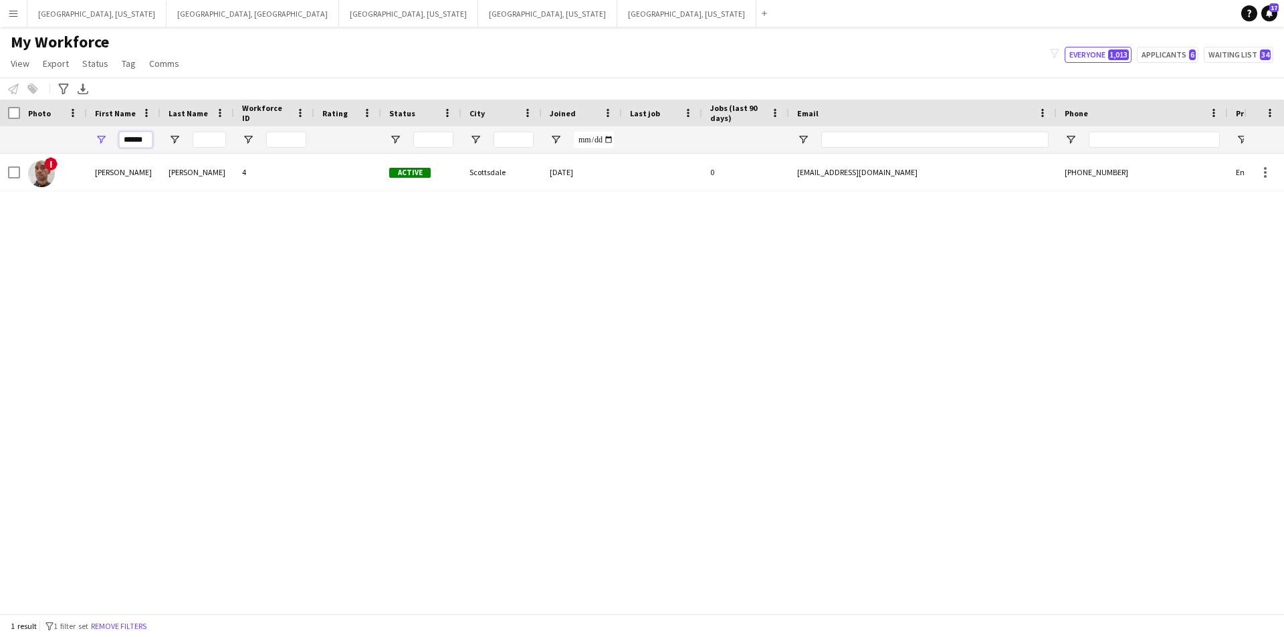
click at [129, 138] on input "******" at bounding box center [135, 140] width 33 height 16
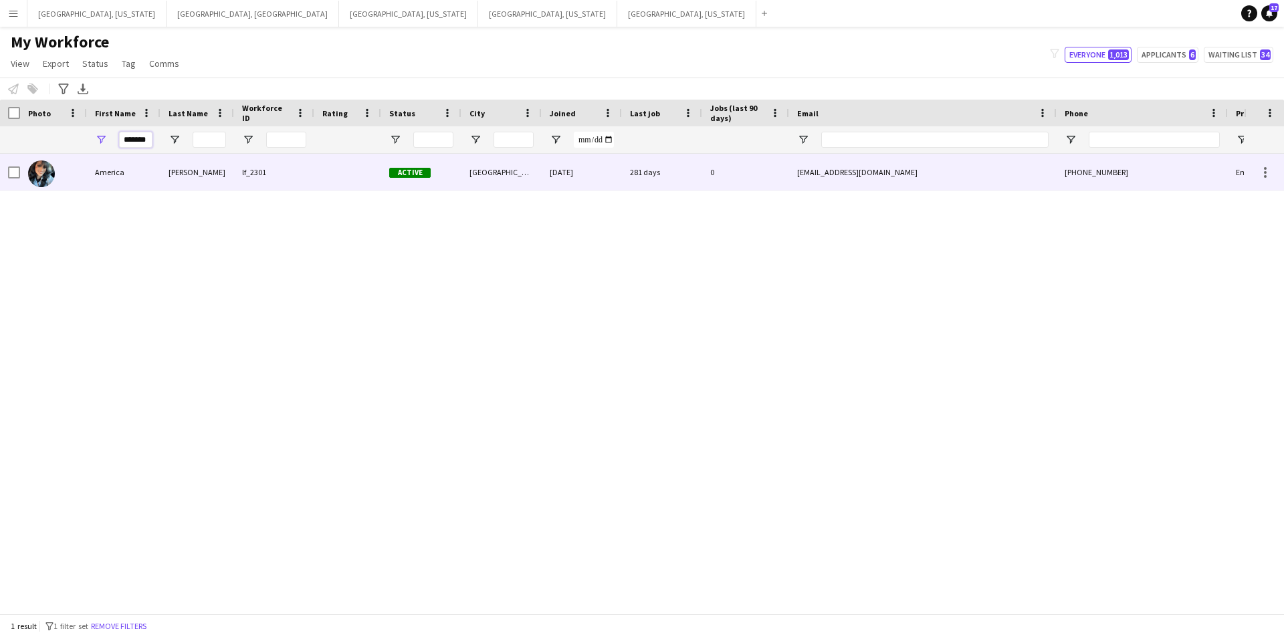
type input "*******"
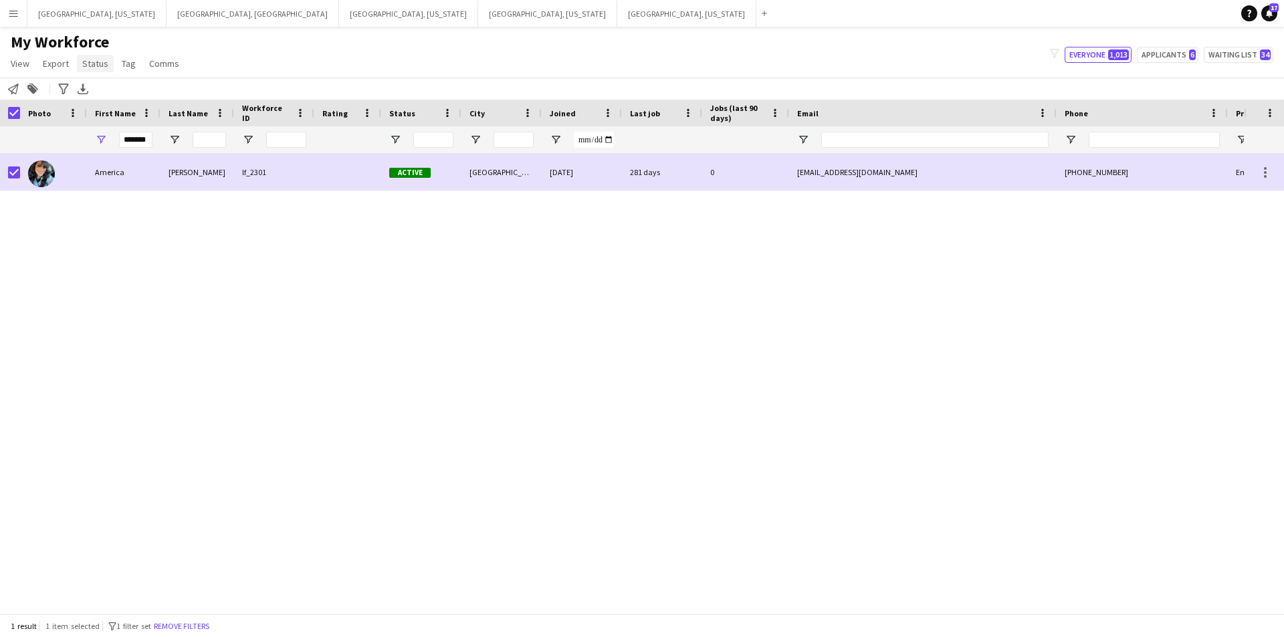
click at [94, 60] on span "Status" at bounding box center [95, 64] width 26 height 12
click at [144, 90] on link "Edit" at bounding box center [124, 92] width 94 height 28
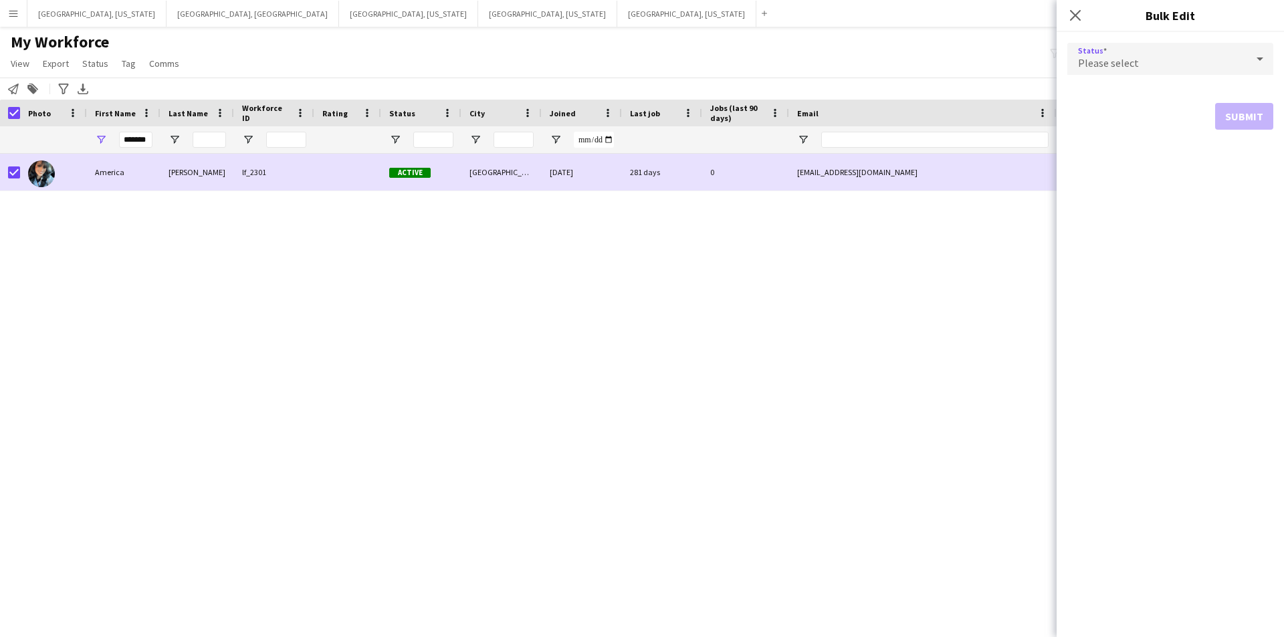
click at [1207, 56] on div "Please select" at bounding box center [1156, 59] width 179 height 32
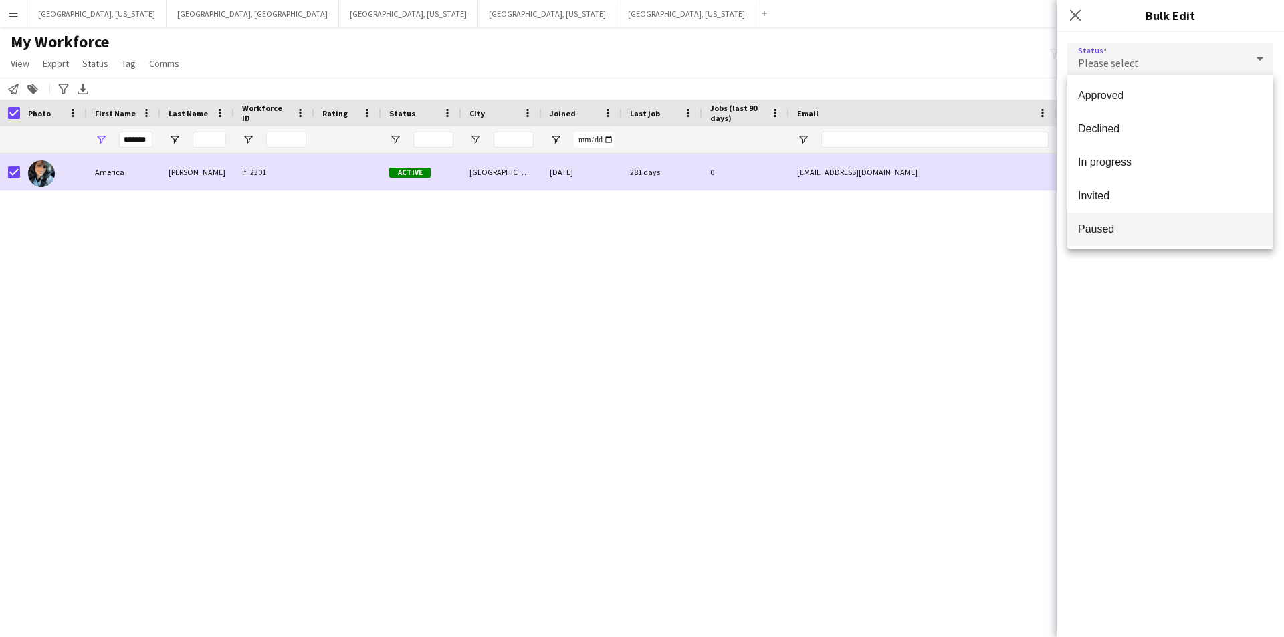
scroll to position [138, 0]
click at [1152, 188] on span "Suspended" at bounding box center [1170, 193] width 185 height 13
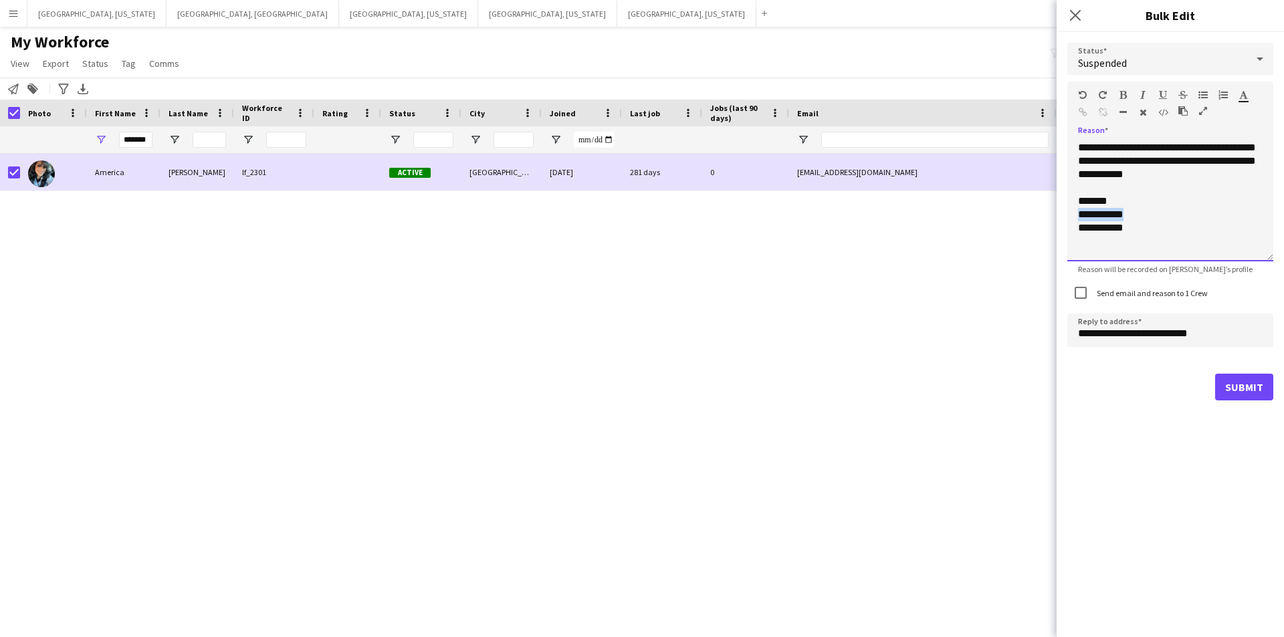
drag, startPoint x: 1136, startPoint y: 219, endPoint x: 1064, endPoint y: 219, distance: 71.6
click at [1065, 220] on div "**********" at bounding box center [1170, 221] width 227 height 379
click at [1187, 180] on div "**********" at bounding box center [1170, 201] width 206 height 120
click at [1242, 386] on button "Submit" at bounding box center [1244, 387] width 58 height 27
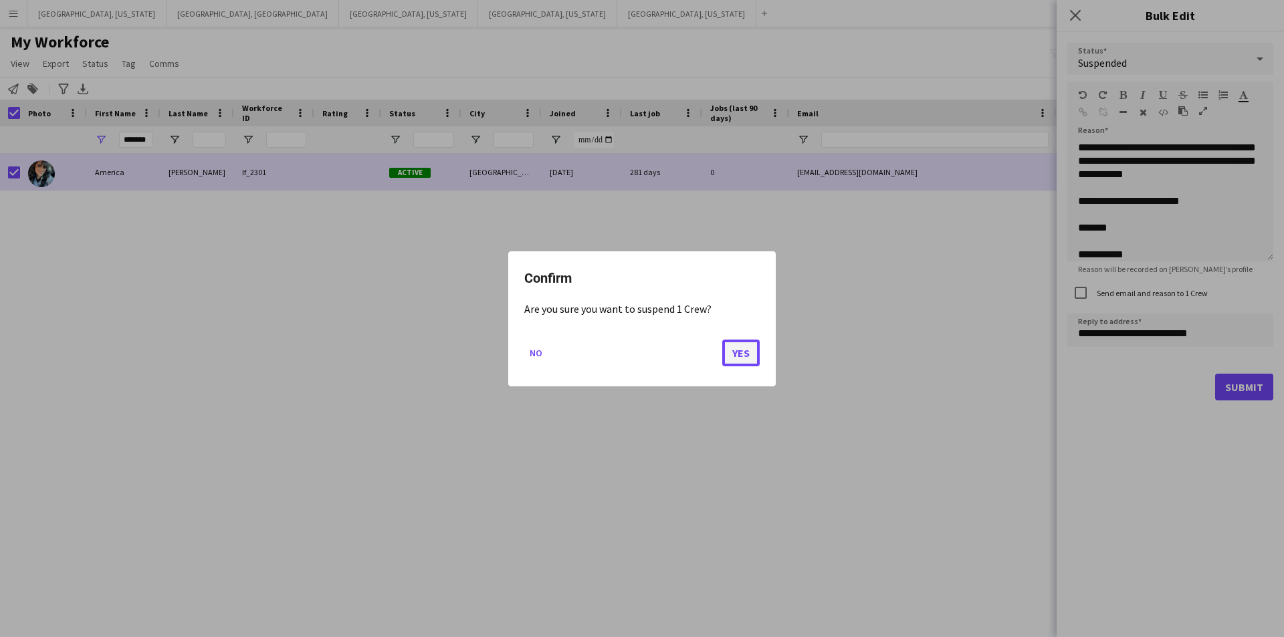
click at [749, 356] on button "Yes" at bounding box center [740, 352] width 37 height 27
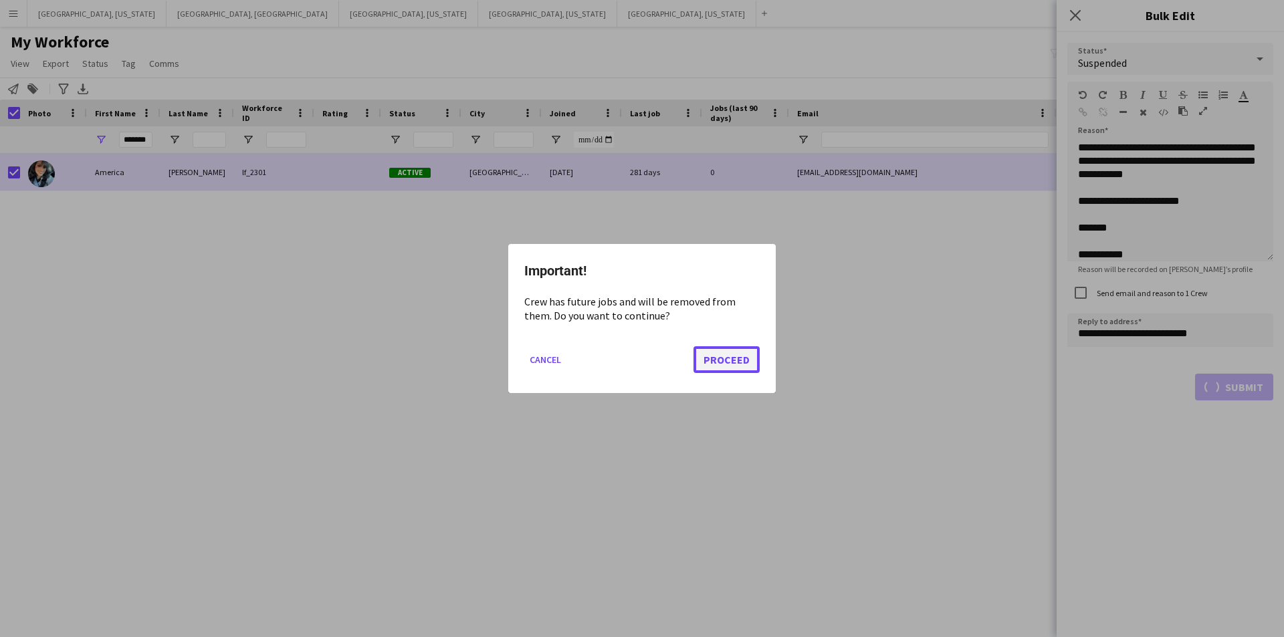
click at [738, 361] on button "Proceed" at bounding box center [727, 359] width 66 height 27
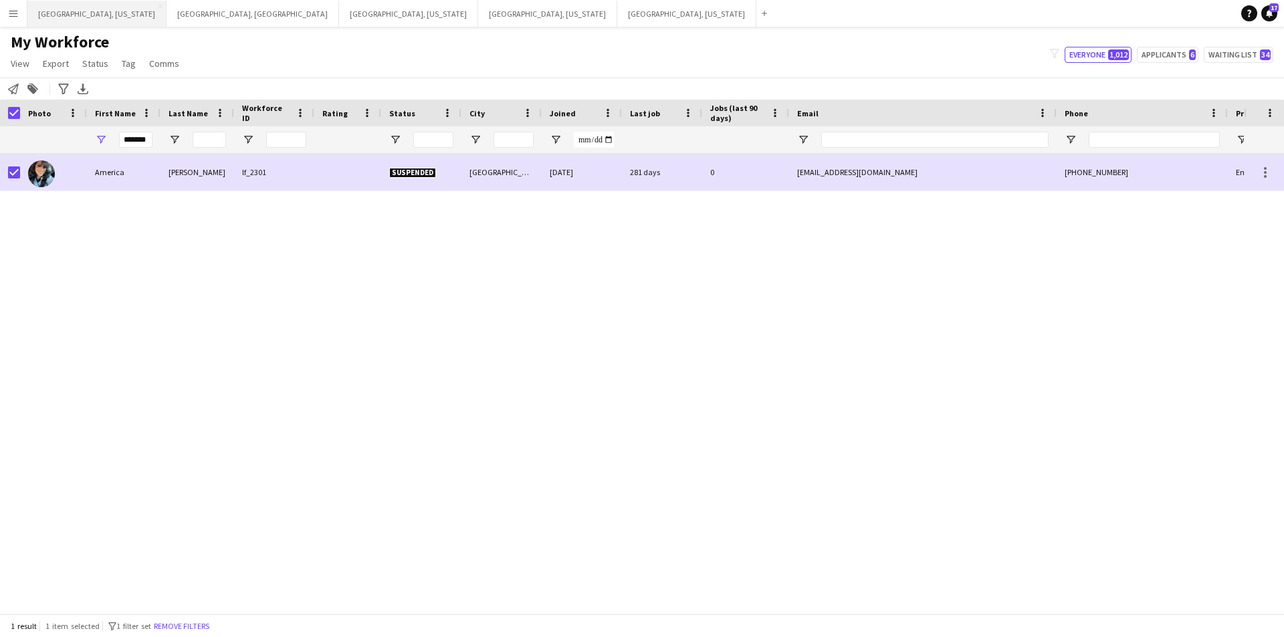
click at [43, 15] on button "[GEOGRAPHIC_DATA], [US_STATE] Close" at bounding box center [96, 14] width 139 height 26
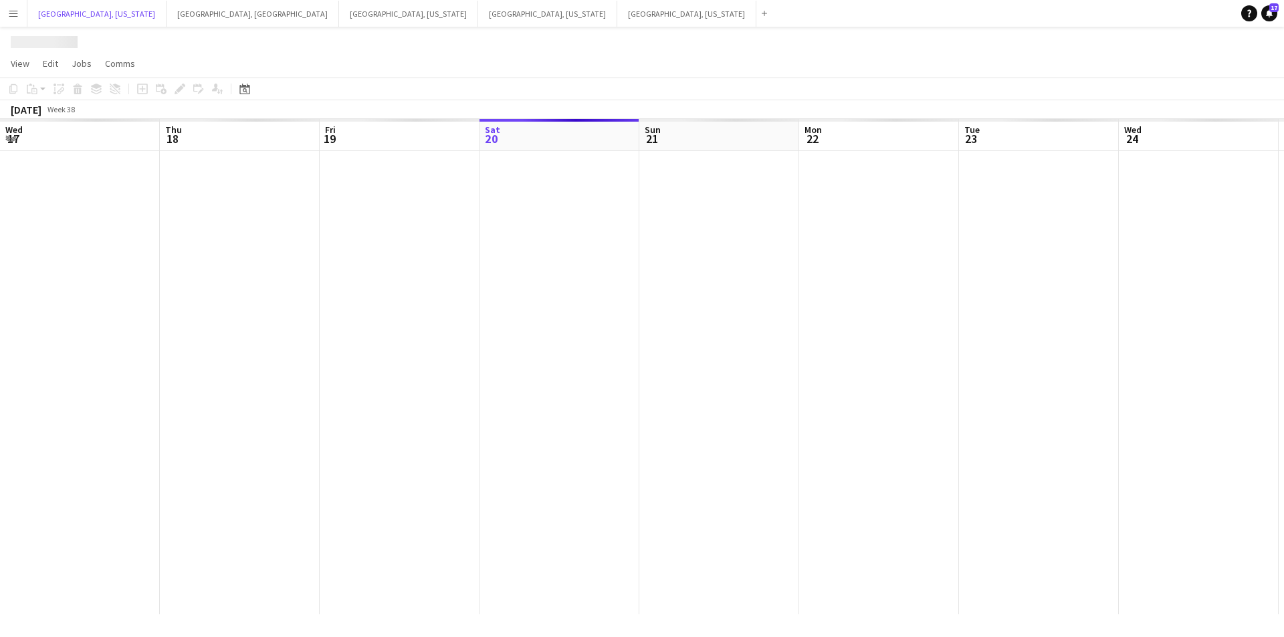
scroll to position [0, 320]
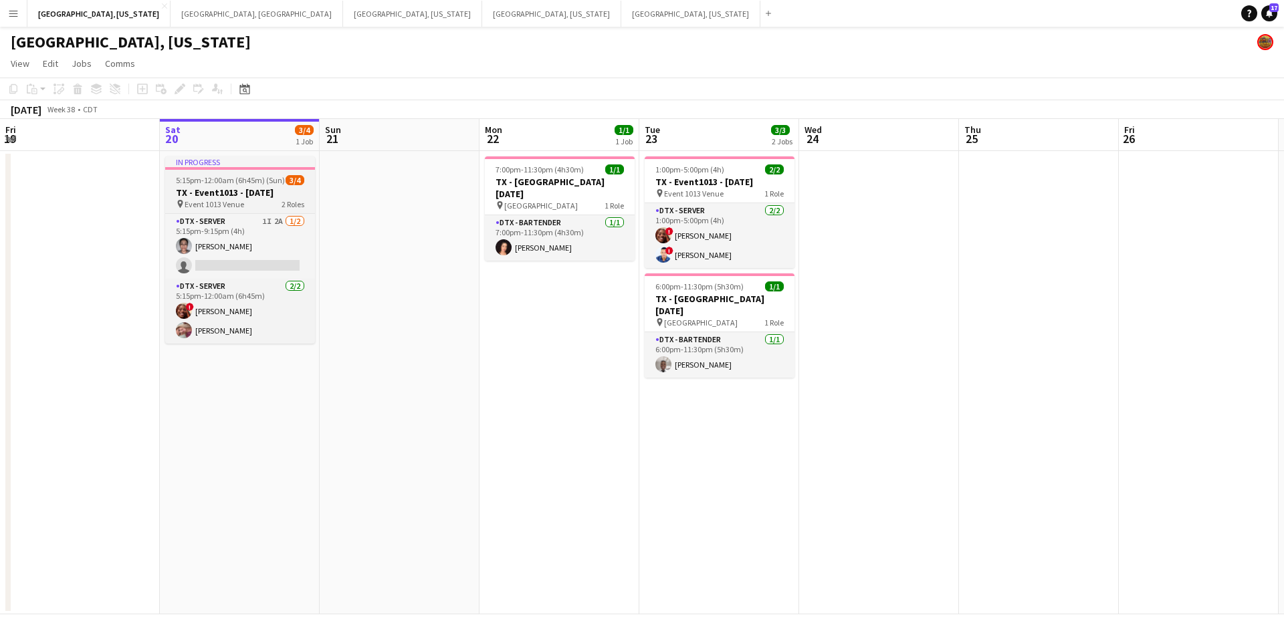
click at [217, 193] on h3 "TX - Event1013 - [DATE]" at bounding box center [240, 193] width 150 height 12
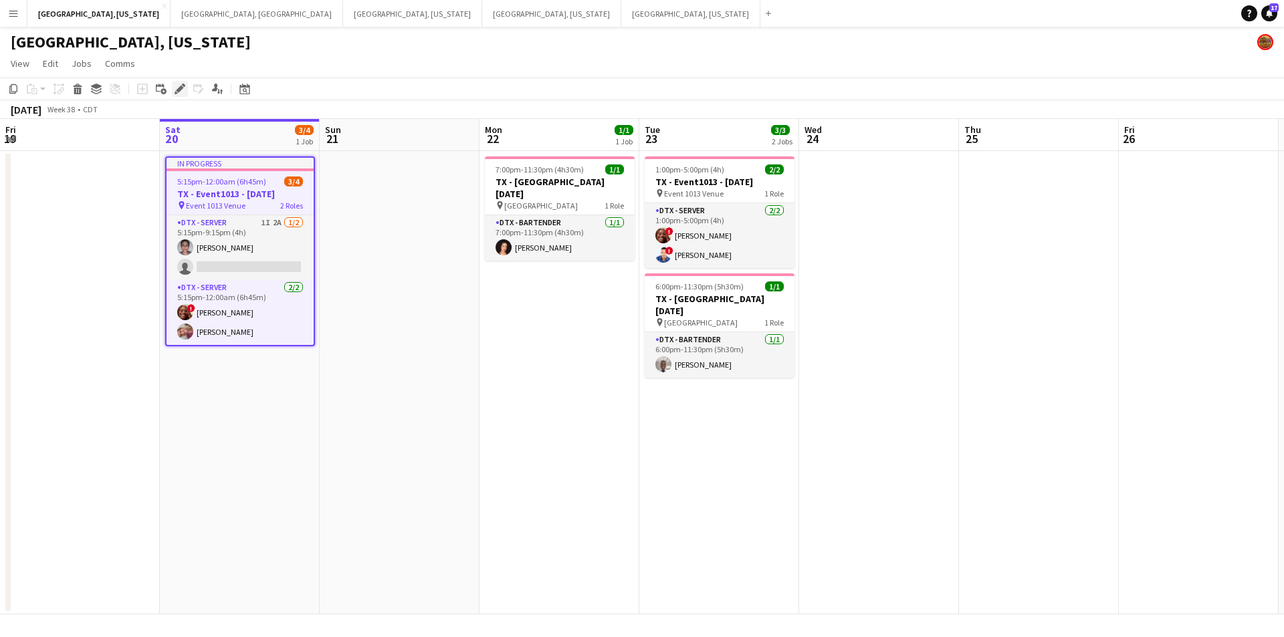
click at [180, 89] on icon at bounding box center [179, 89] width 7 height 7
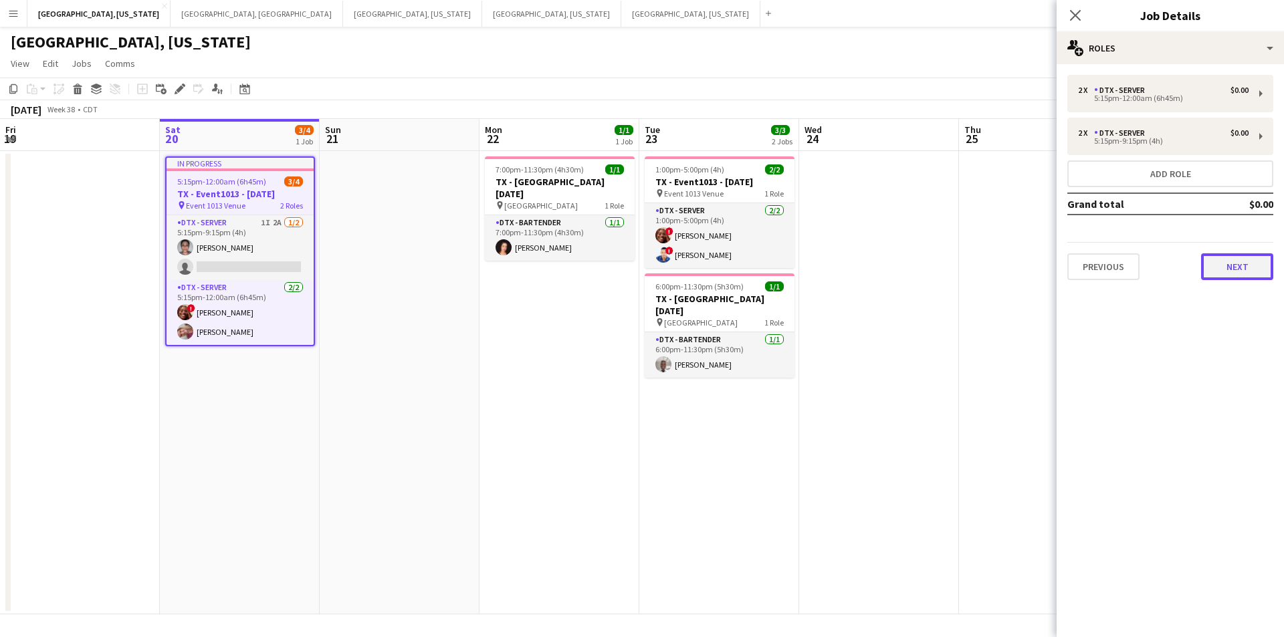
click at [1238, 272] on button "Next" at bounding box center [1237, 266] width 72 height 27
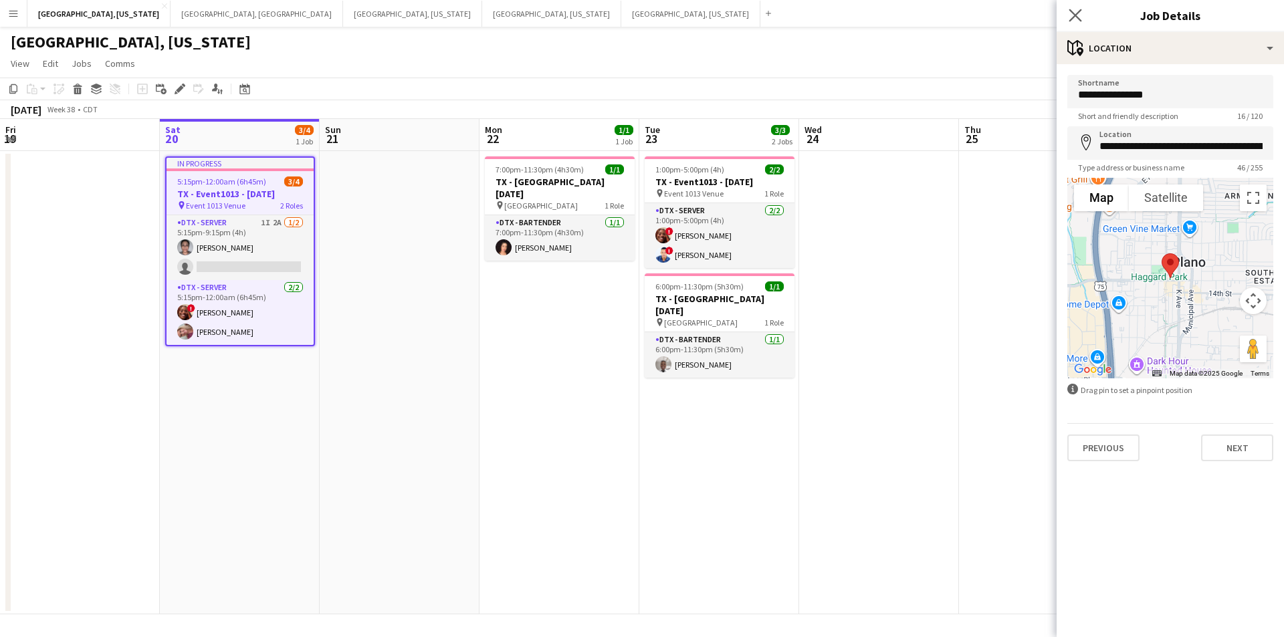
click at [1084, 10] on app-icon "Close pop-in" at bounding box center [1075, 15] width 19 height 19
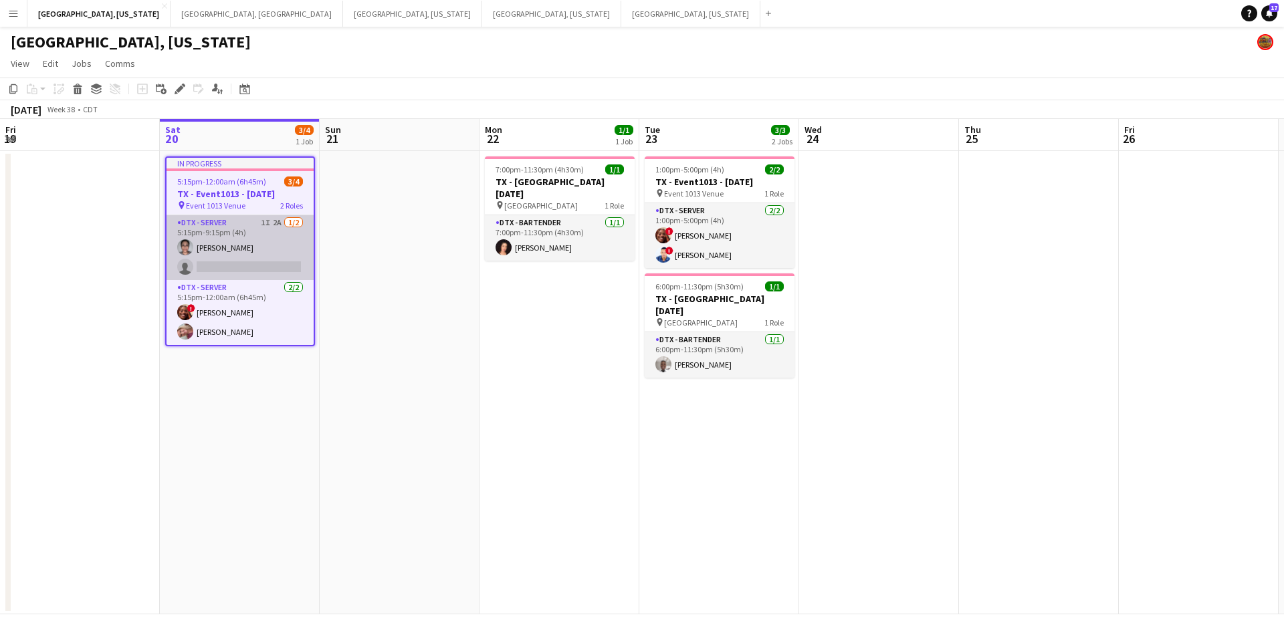
click at [238, 255] on app-card-role "DTX - Server 1I 2A [DATE] 5:15pm-9:15pm (4h) [PERSON_NAME] single-neutral-actio…" at bounding box center [240, 247] width 147 height 65
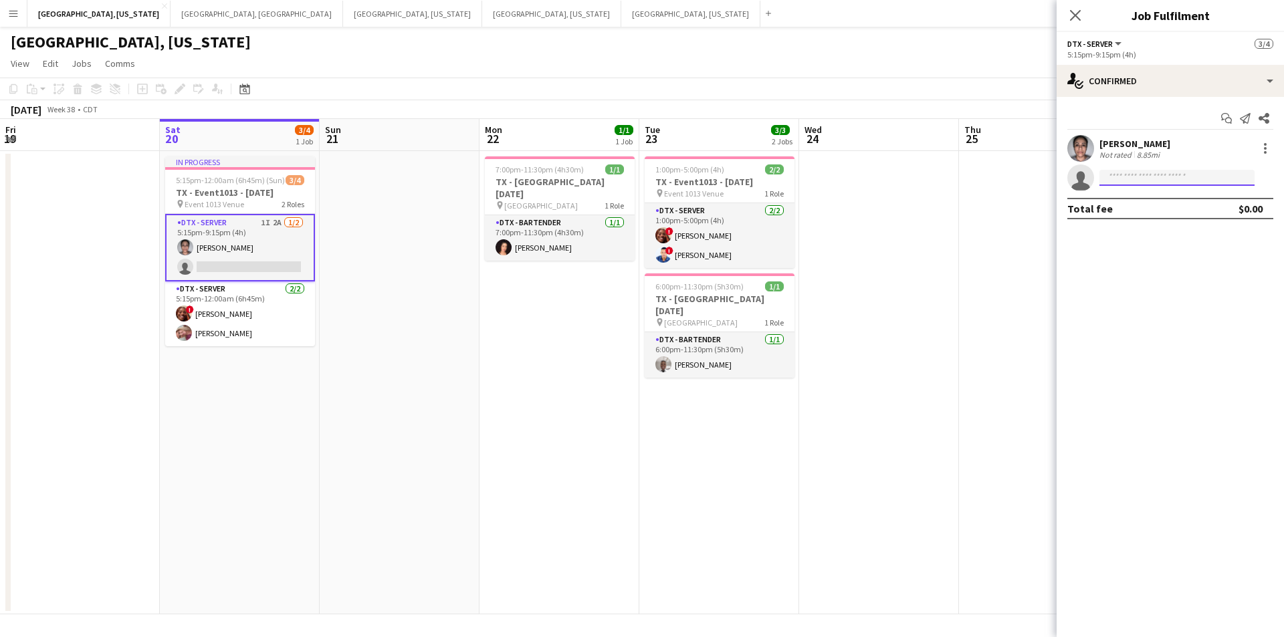
click at [1170, 182] on input at bounding box center [1177, 178] width 155 height 16
type input "***"
click at [1154, 201] on span "[PERSON_NAME]" at bounding box center [1148, 196] width 77 height 11
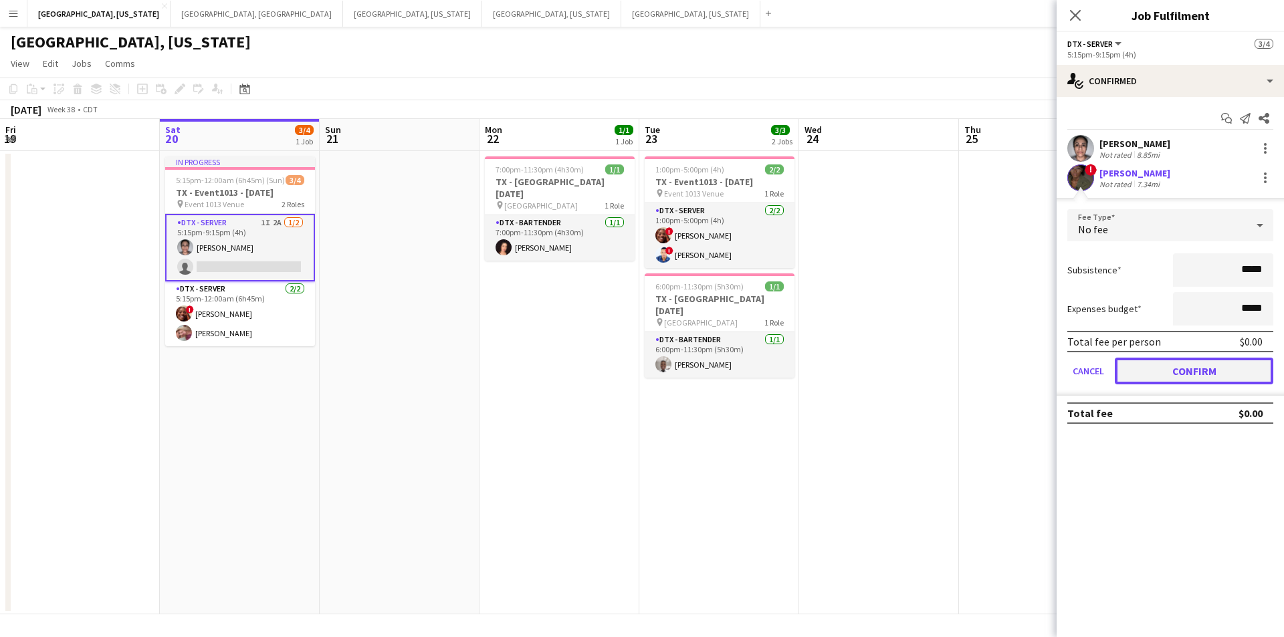
click at [1200, 375] on button "Confirm" at bounding box center [1194, 371] width 159 height 27
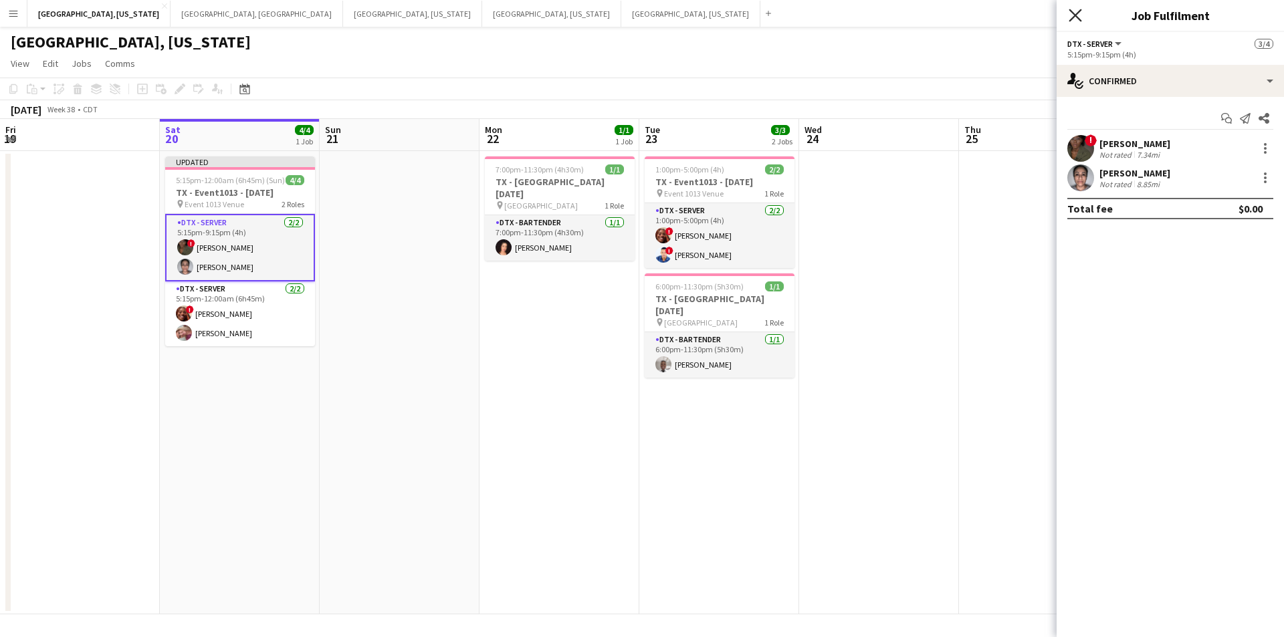
click at [1076, 16] on icon at bounding box center [1075, 15] width 13 height 13
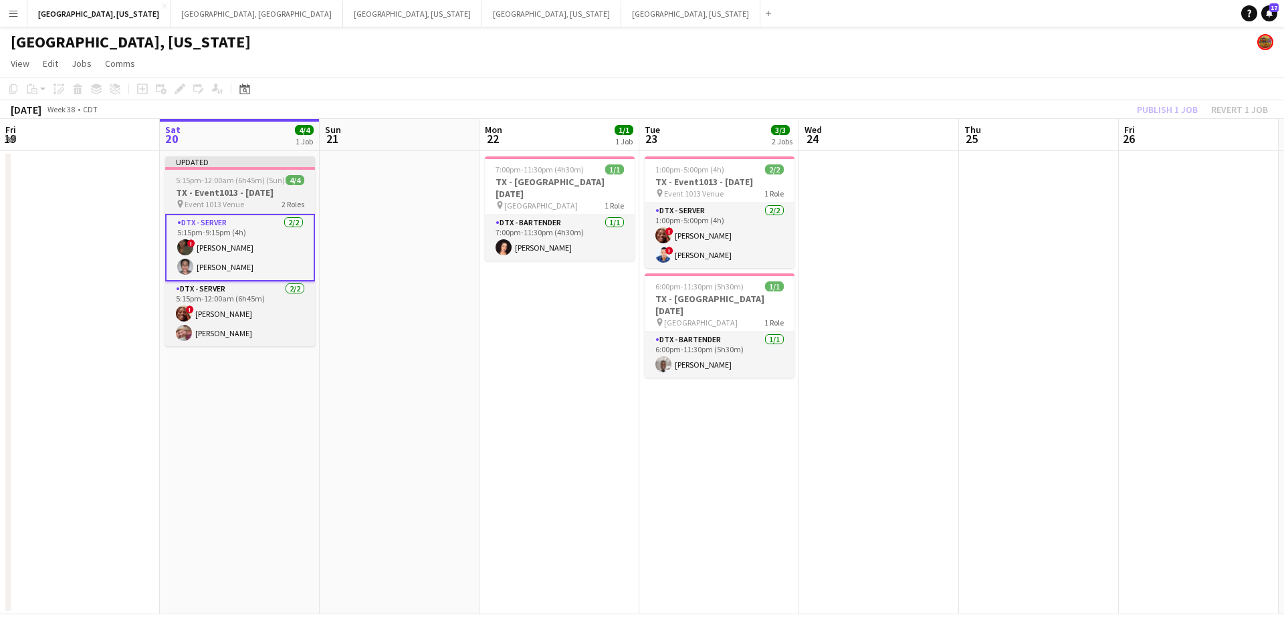
click at [270, 179] on span "5:15pm-12:00am (6h45m) (Sun)" at bounding box center [230, 180] width 109 height 10
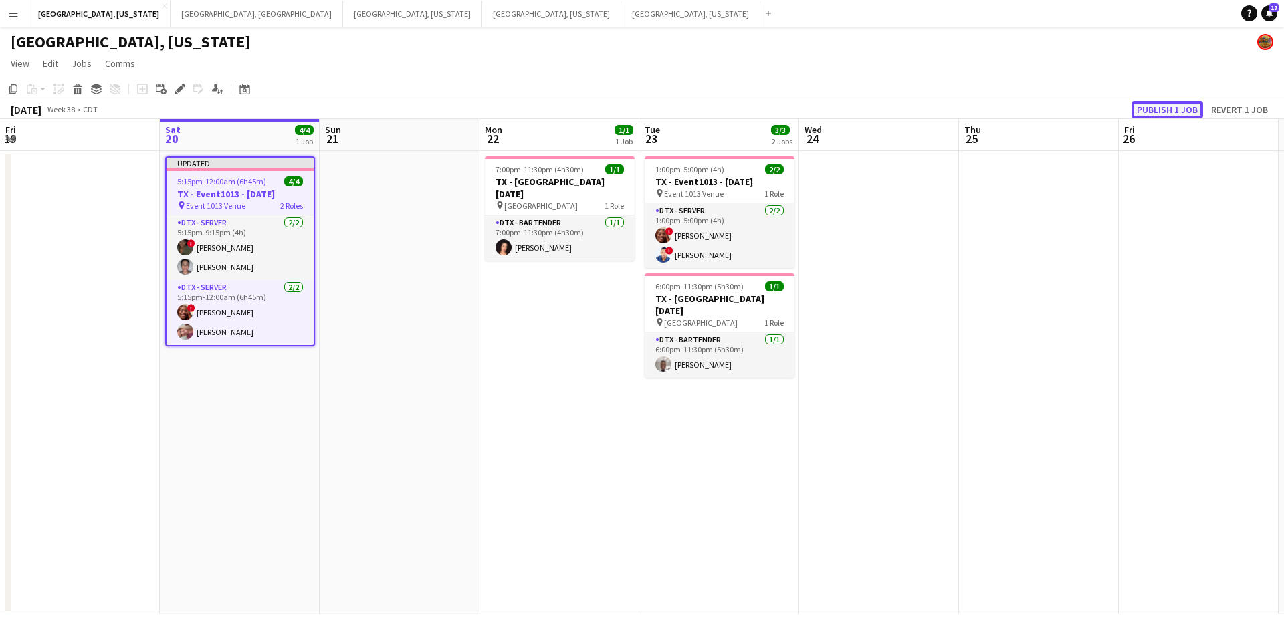
click at [1167, 114] on button "Publish 1 job" at bounding box center [1168, 109] width 72 height 17
